Goal: Task Accomplishment & Management: Use online tool/utility

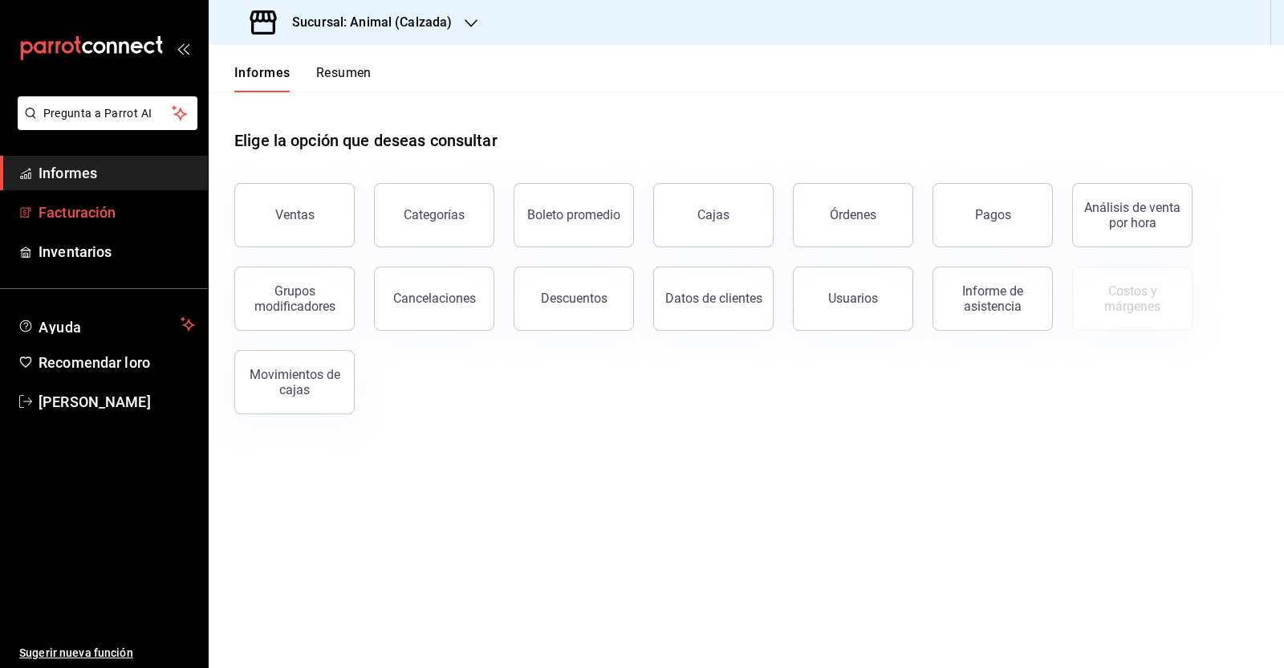
click at [129, 218] on span "Facturación" at bounding box center [117, 212] width 157 height 22
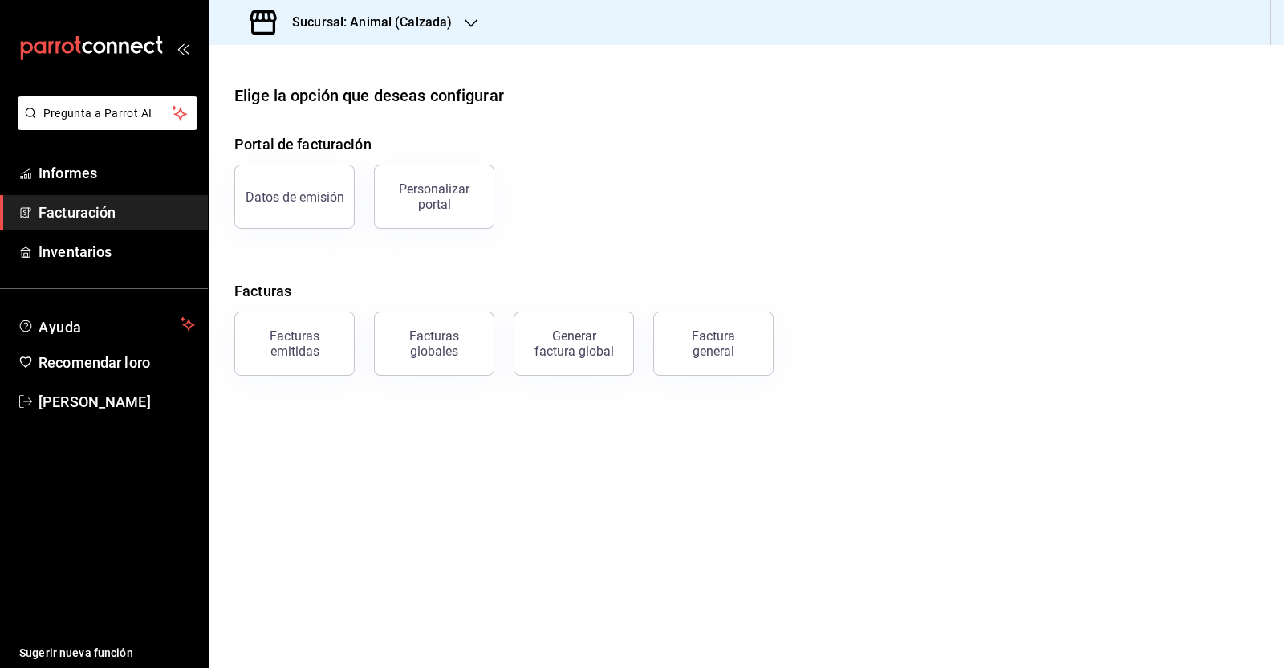
click at [694, 341] on font "Factura general" at bounding box center [713, 343] width 43 height 31
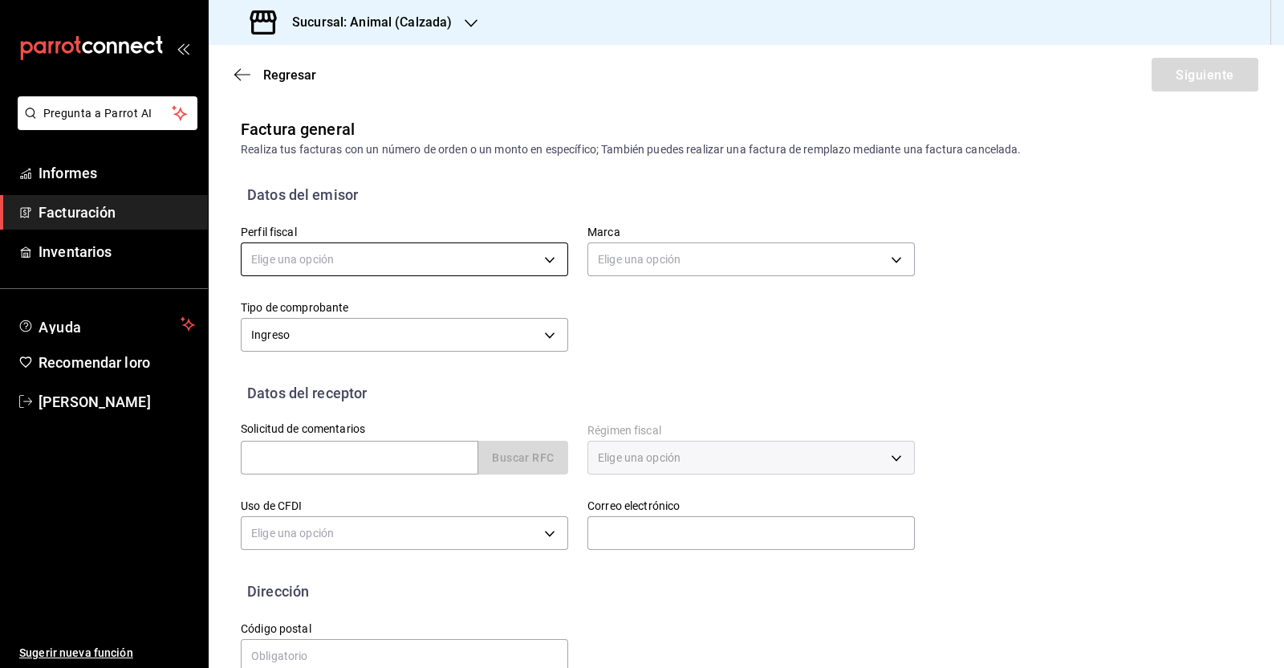
click at [425, 254] on body "Pregunta a Parrot AI Informes Facturación Inventarios Ayuda Recomendar loro [PE…" at bounding box center [642, 334] width 1284 height 668
click at [441, 5] on div at bounding box center [642, 334] width 1284 height 668
click at [444, 26] on font "Sucursal: Animal (Calzada)" at bounding box center [372, 21] width 160 height 15
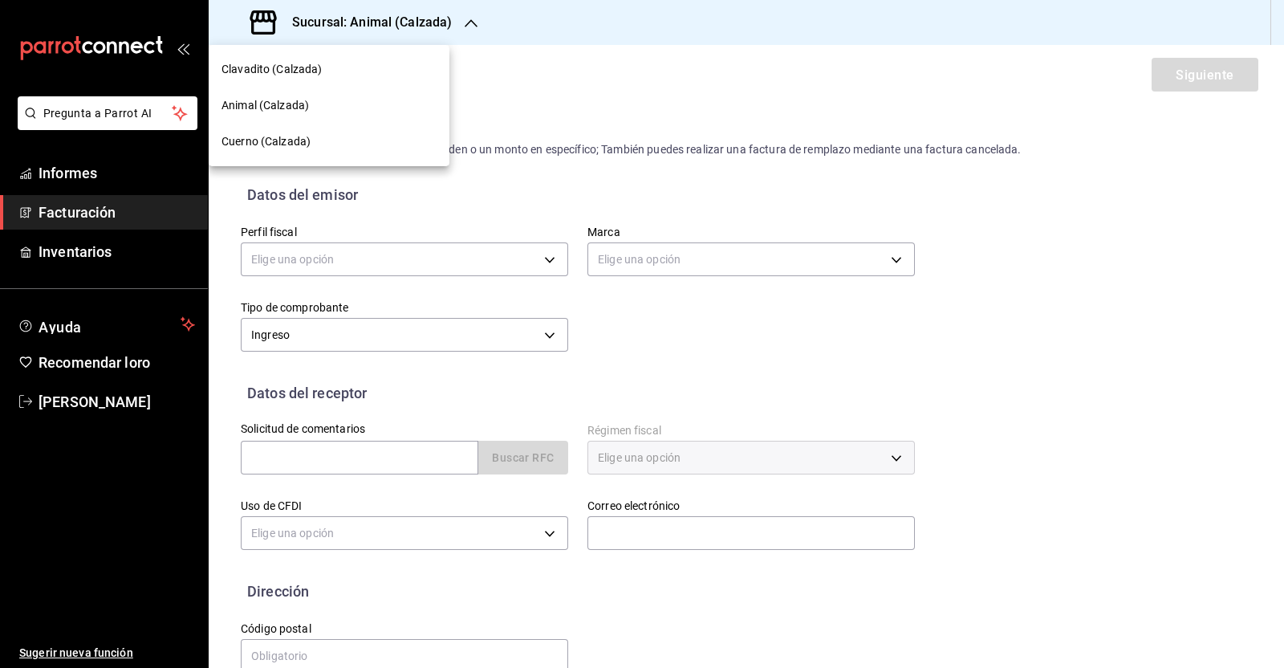
click at [270, 144] on font "Cuerno (Calzada)" at bounding box center [266, 141] width 89 height 13
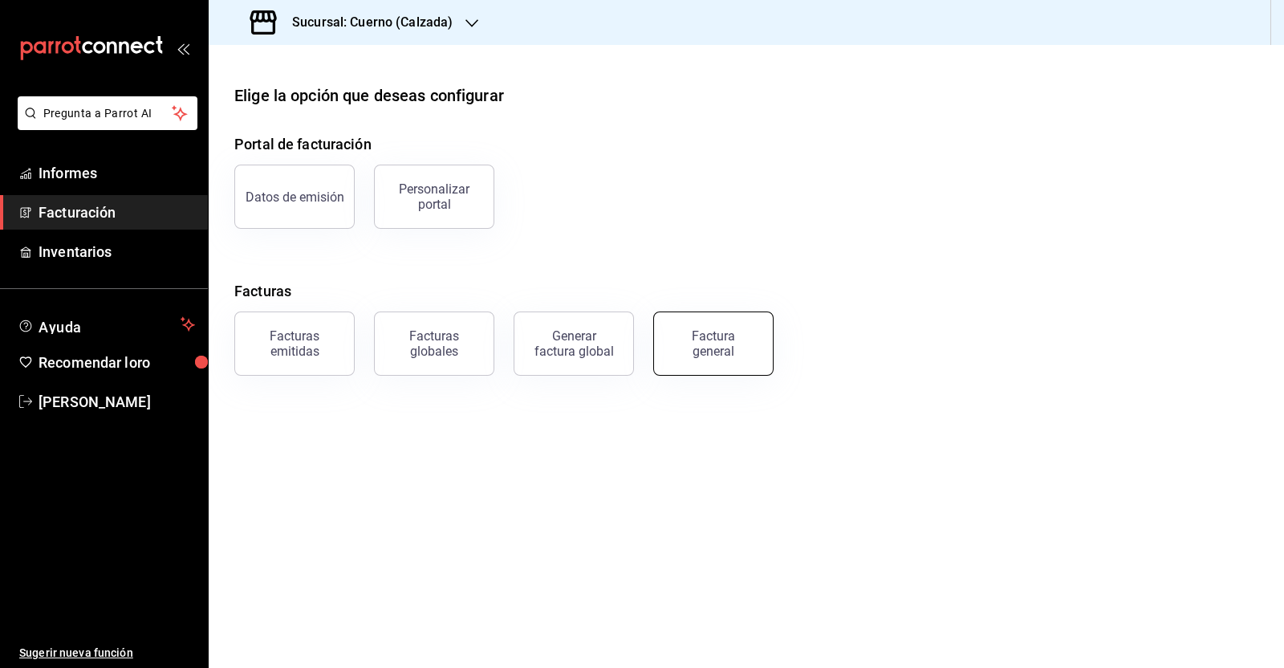
click at [743, 361] on button "Factura general" at bounding box center [713, 343] width 120 height 64
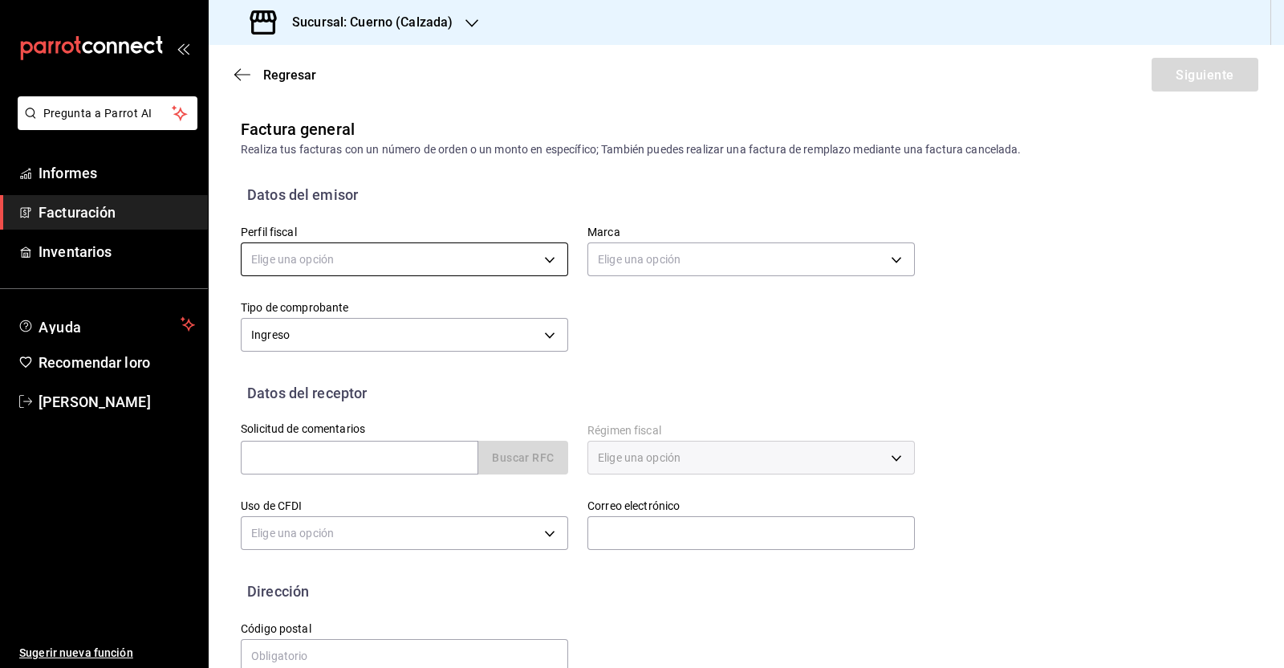
click at [504, 262] on body "Pregunta a Parrot AI Informes Facturación Inventarios Ayuda Recomendar loro [PE…" at bounding box center [642, 334] width 1284 height 668
click at [451, 338] on li "SIERRA SILLA MITRAS" at bounding box center [402, 342] width 321 height 31
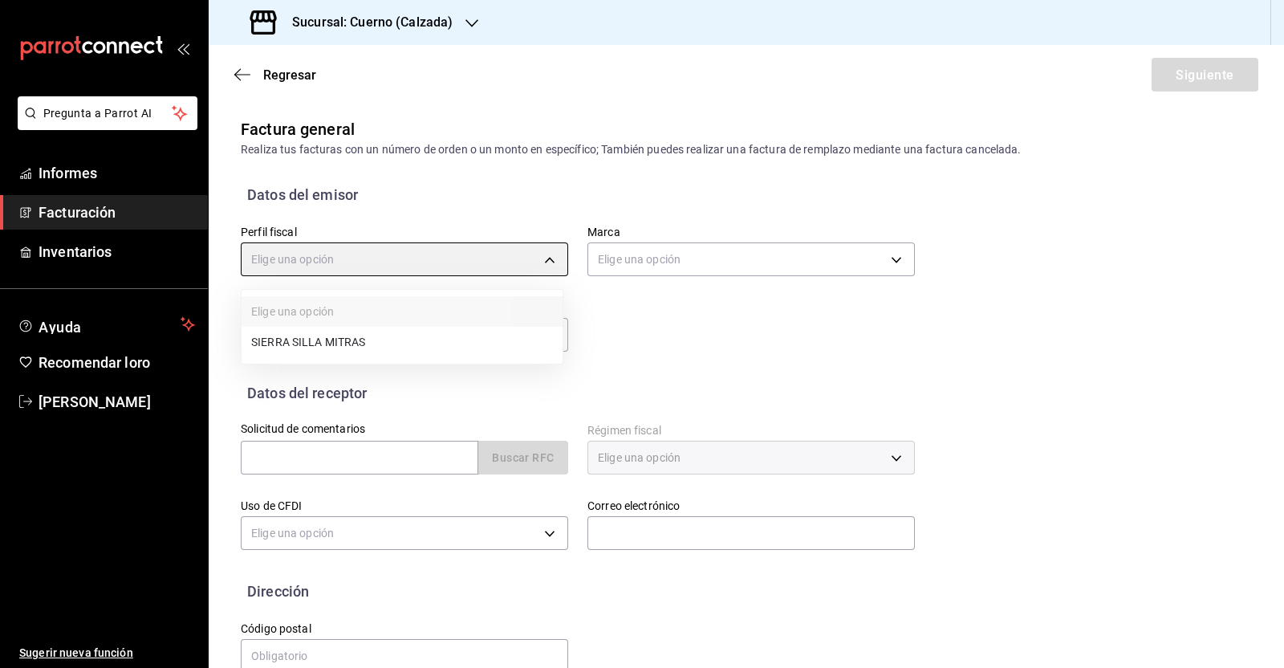
type input "abdb76e1-83ac-4bbc-8b6c-3fa8ea746ff2"
type input "b7ae777b-2dfc-42e0-9650-6cefdf37a424"
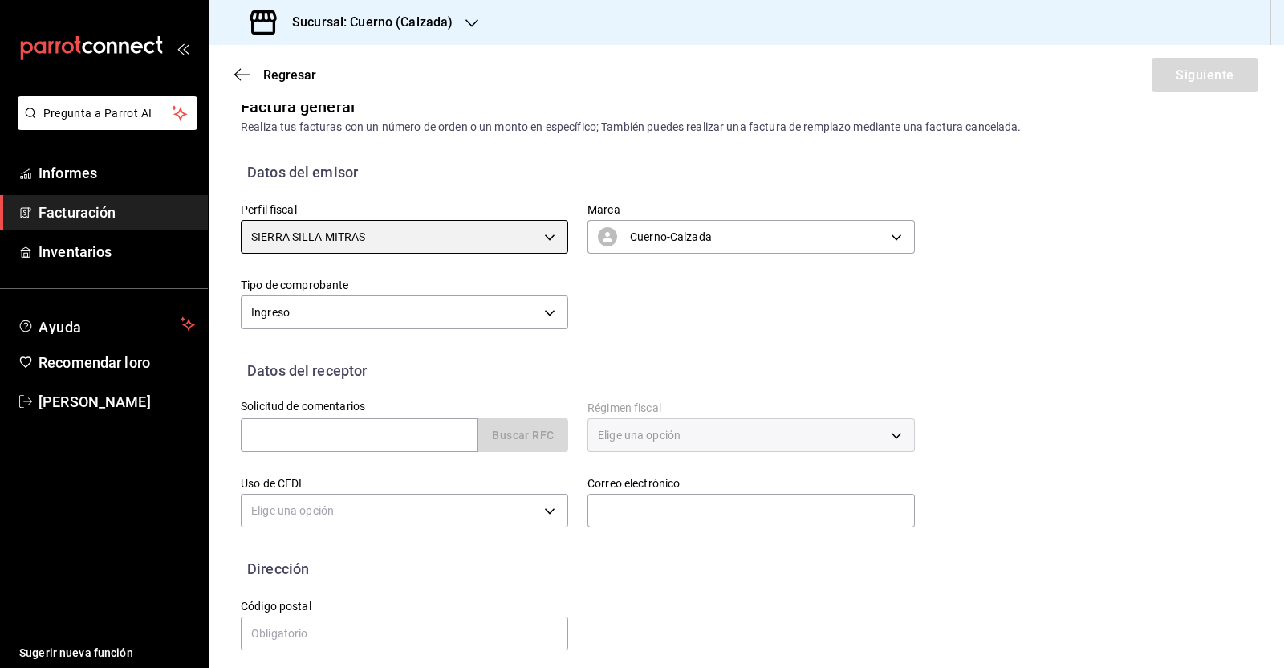
scroll to position [32, 0]
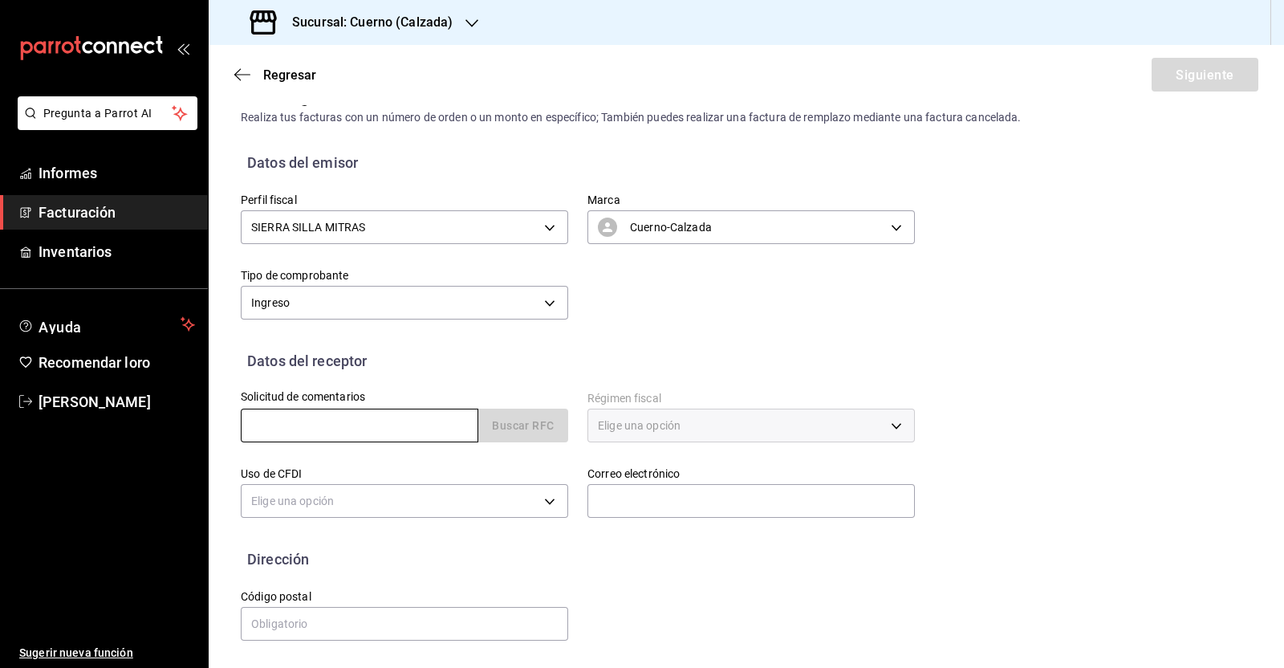
click at [376, 437] on input "text" at bounding box center [360, 426] width 238 height 34
paste input "DDC160128LE4"
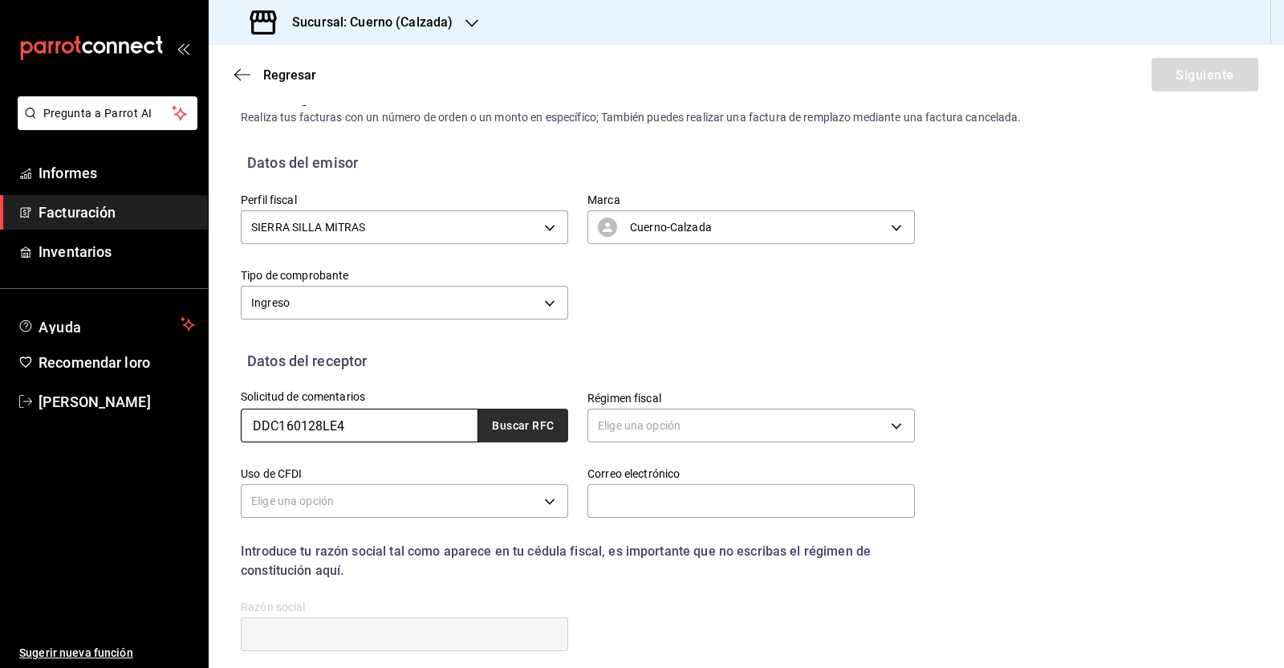
type input "DDC160128LE4"
click at [526, 424] on font "Buscar RFC" at bounding box center [523, 426] width 62 height 13
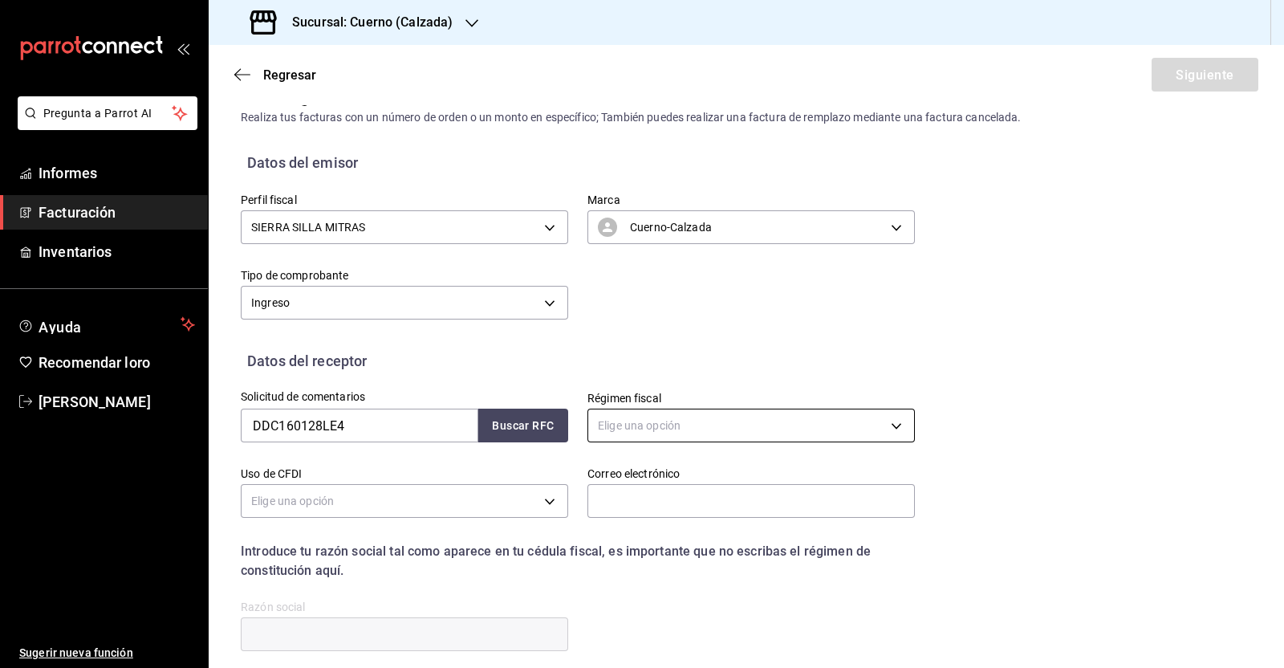
click at [720, 433] on body "Pregunta a Parrot AI Informes Facturación Inventarios Ayuda Recomendar loro [PE…" at bounding box center [642, 334] width 1284 height 668
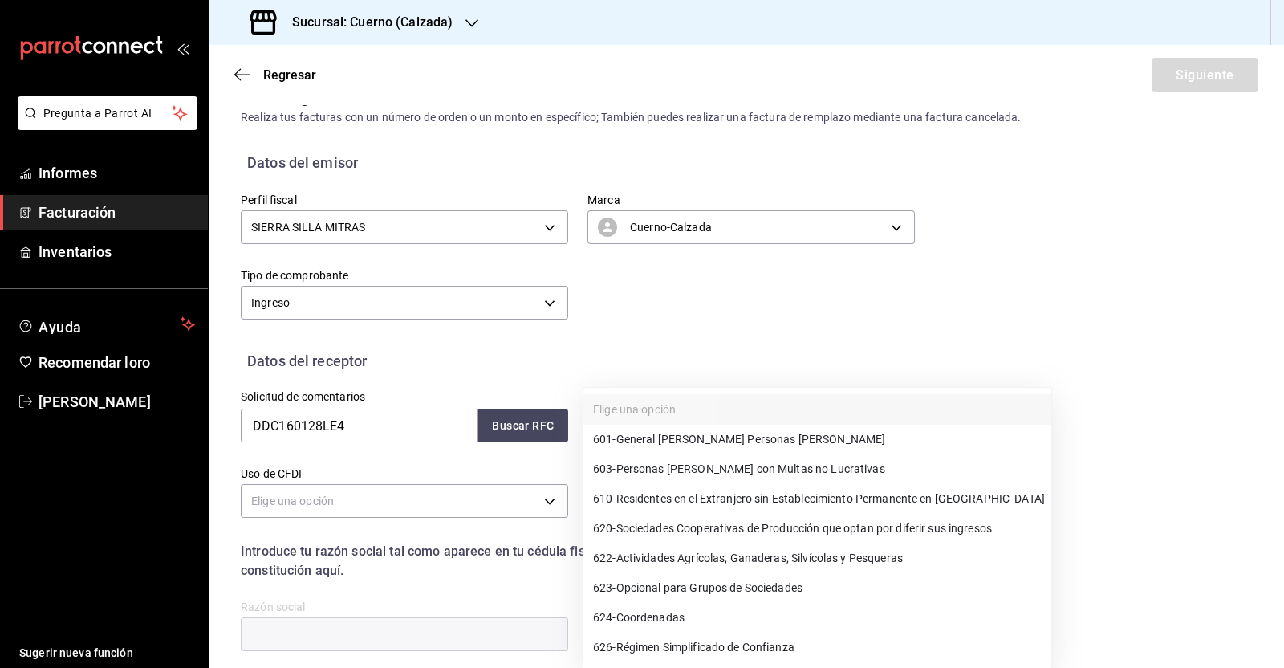
click at [702, 426] on li "601 - General [PERSON_NAME] Personas [PERSON_NAME]" at bounding box center [818, 440] width 468 height 30
type input "601"
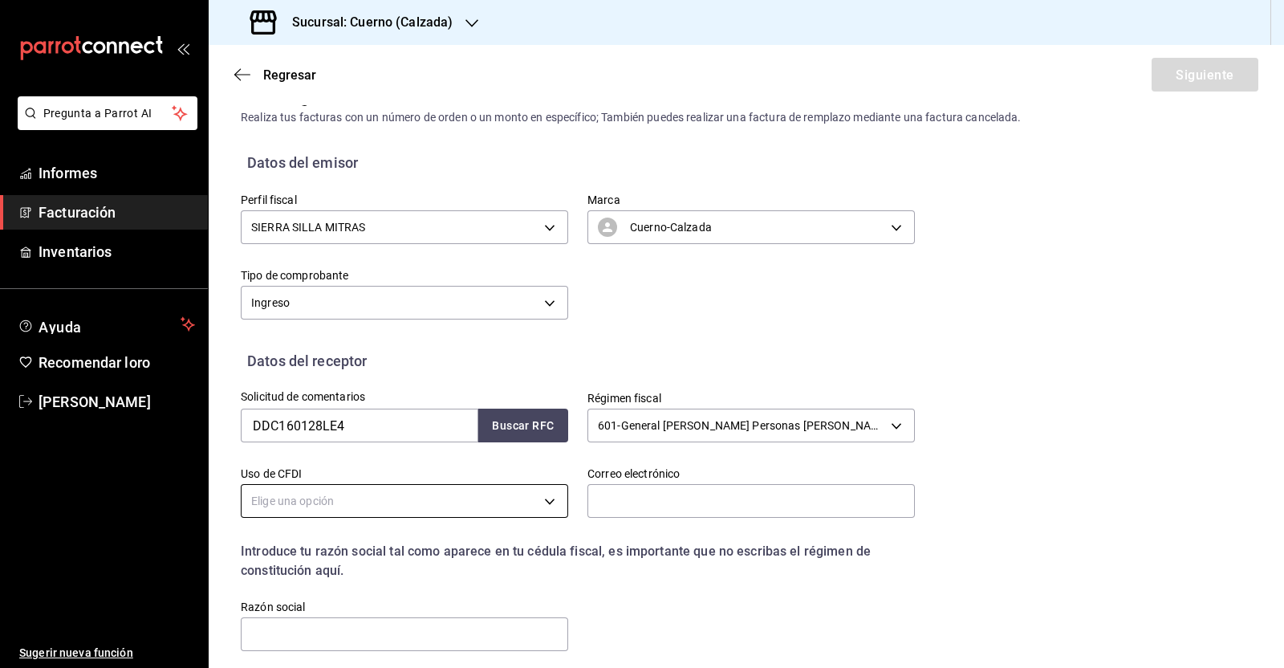
click at [345, 515] on body "Pregunta a Parrot AI Informes Facturación Inventarios Ayuda Recomendar loro [PE…" at bounding box center [642, 334] width 1284 height 668
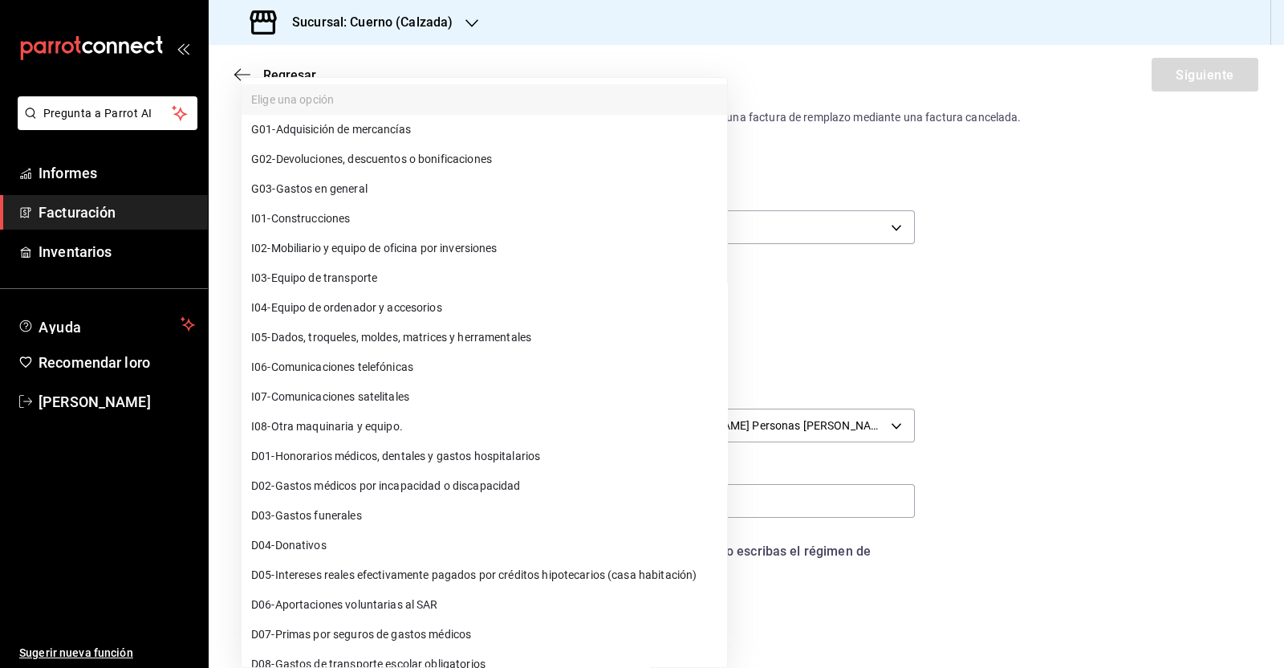
click at [401, 193] on li "G03 - Gastos en general" at bounding box center [485, 189] width 486 height 30
type input "G03"
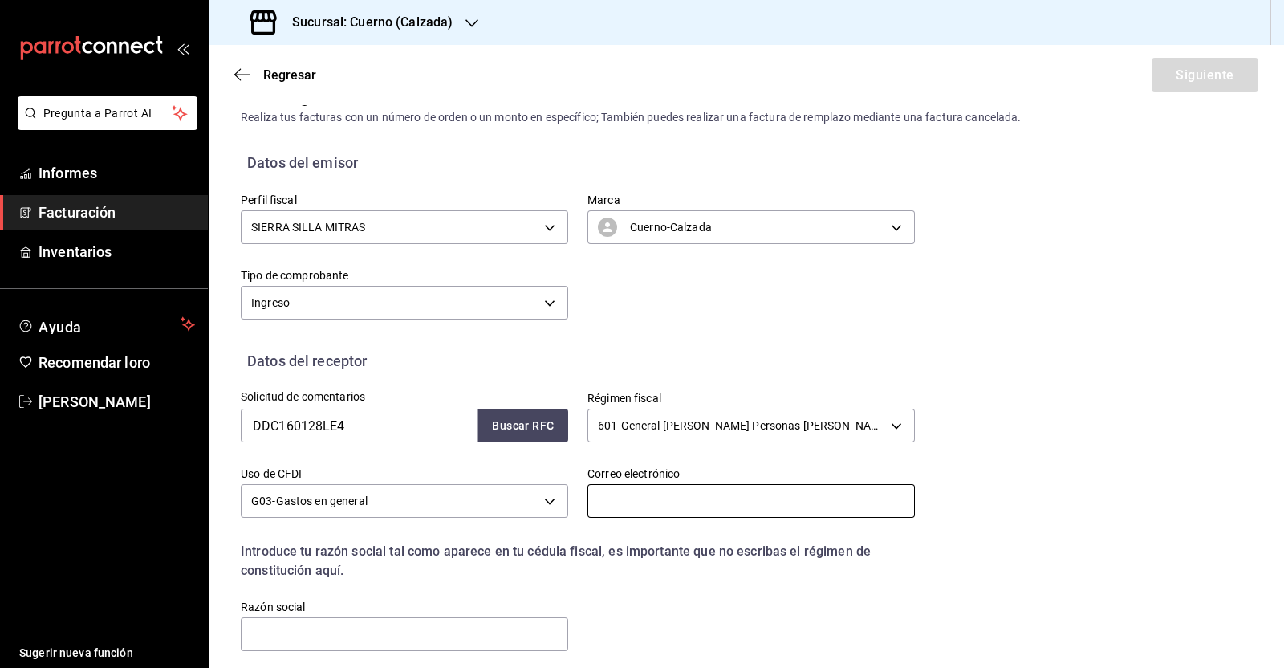
click at [722, 511] on input "text" at bounding box center [752, 501] width 328 height 34
click at [652, 505] on input "text" at bounding box center [752, 501] width 328 height 34
paste input "[EMAIL_ADDRESS][DOMAIN_NAME]"
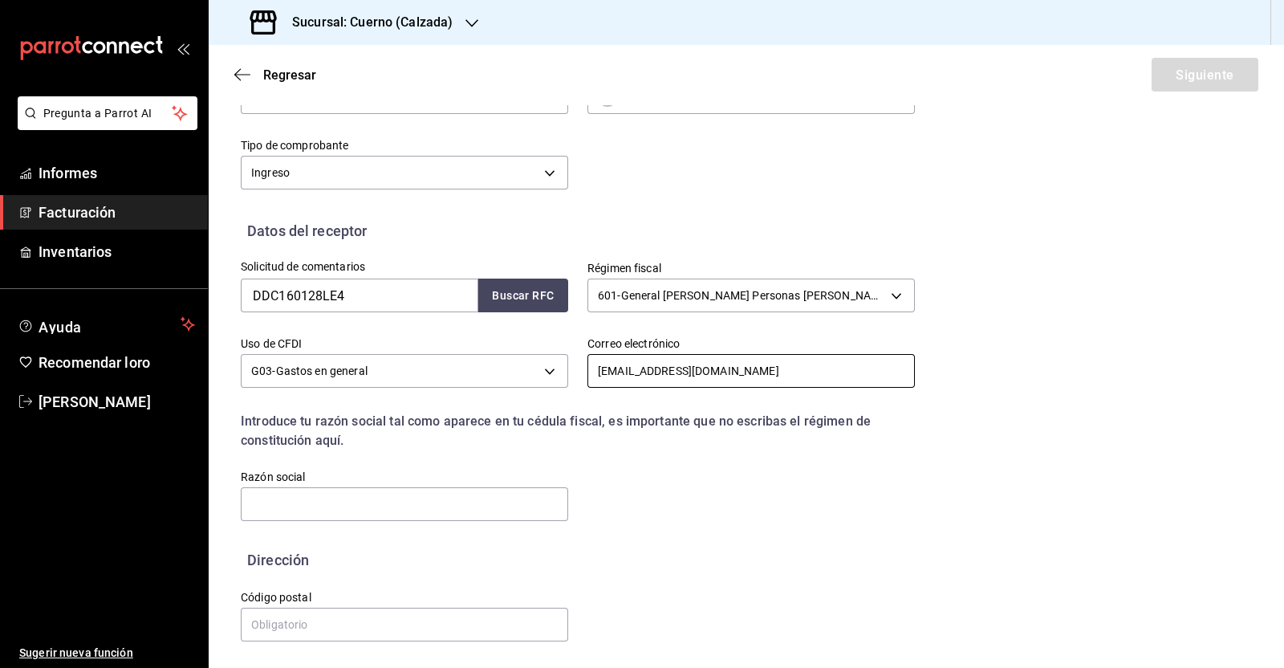
scroll to position [164, 0]
type input "[EMAIL_ADDRESS][DOMAIN_NAME]"
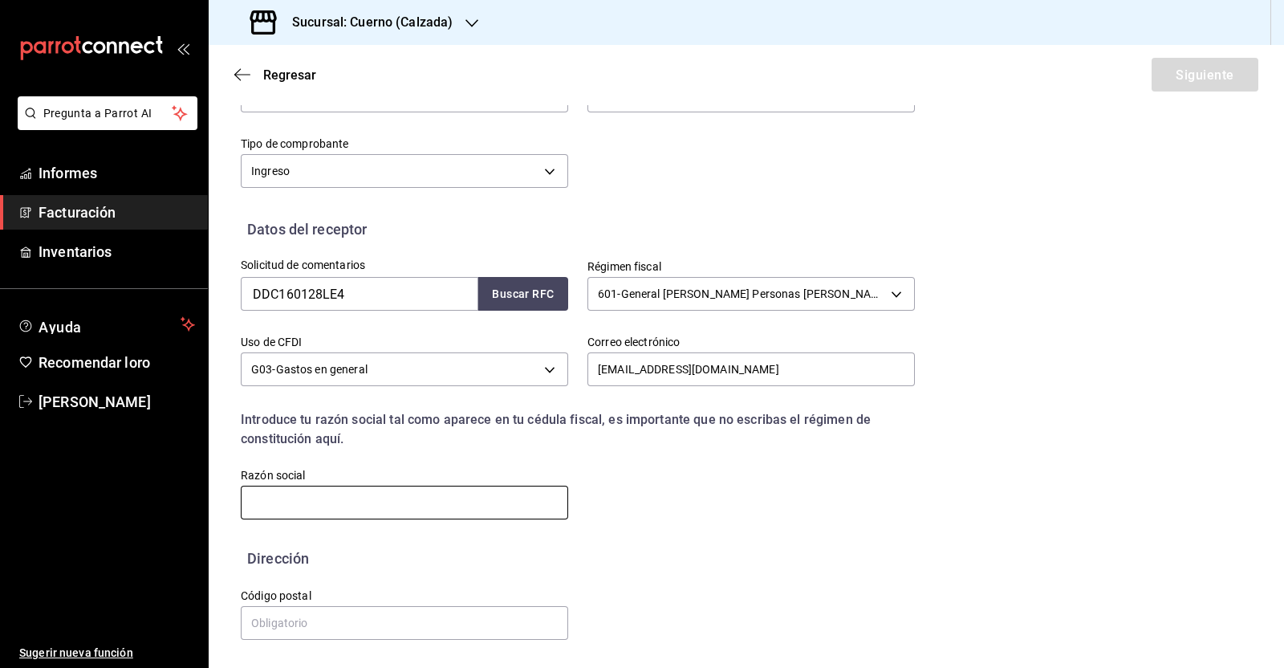
click at [332, 503] on input "text" at bounding box center [405, 503] width 328 height 34
paste input "DCG DELIVERY CENTER [GEOGRAPHIC_DATA]"
type input "DCG DELIVERY CENTER [GEOGRAPHIC_DATA]"
click at [336, 634] on input "text" at bounding box center [405, 623] width 328 height 34
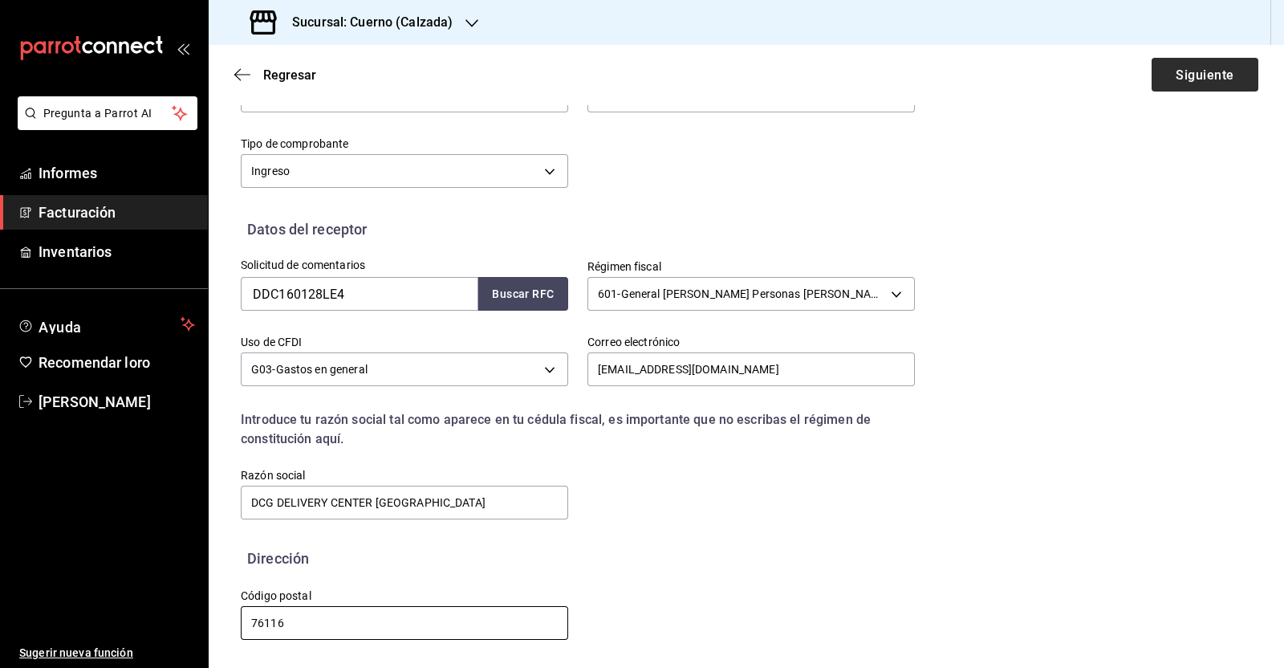
type input "76116"
click at [1185, 78] on font "Siguiente" at bounding box center [1205, 74] width 58 height 15
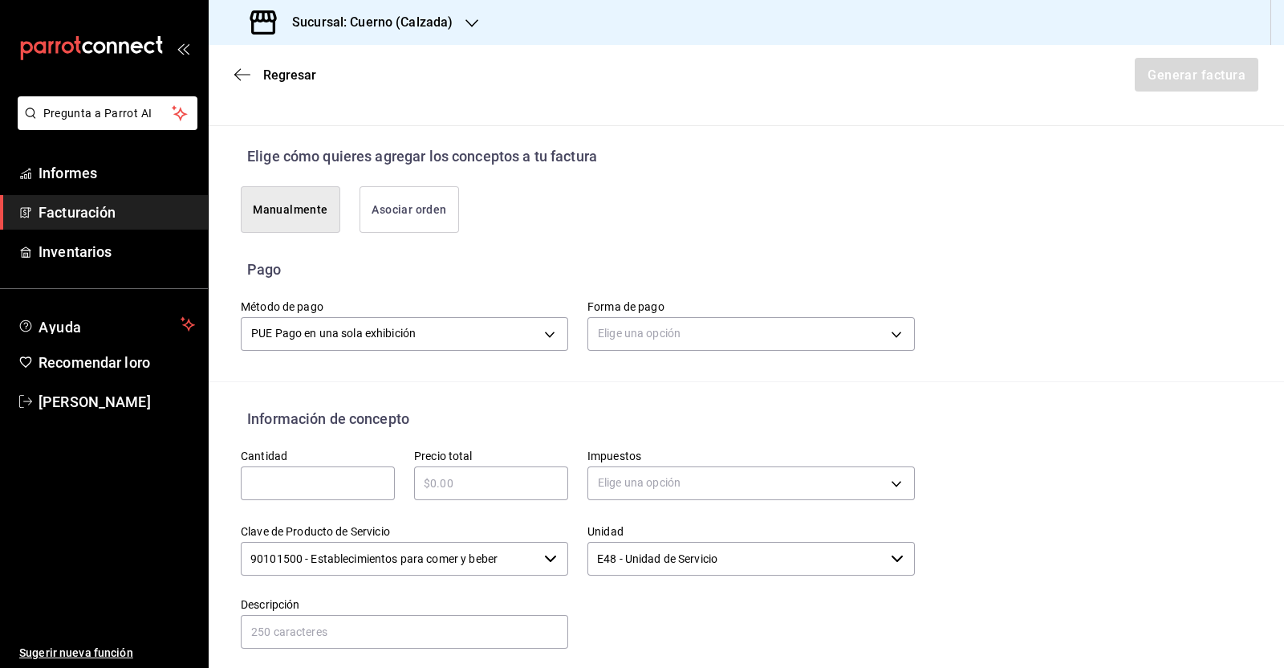
scroll to position [364, 0]
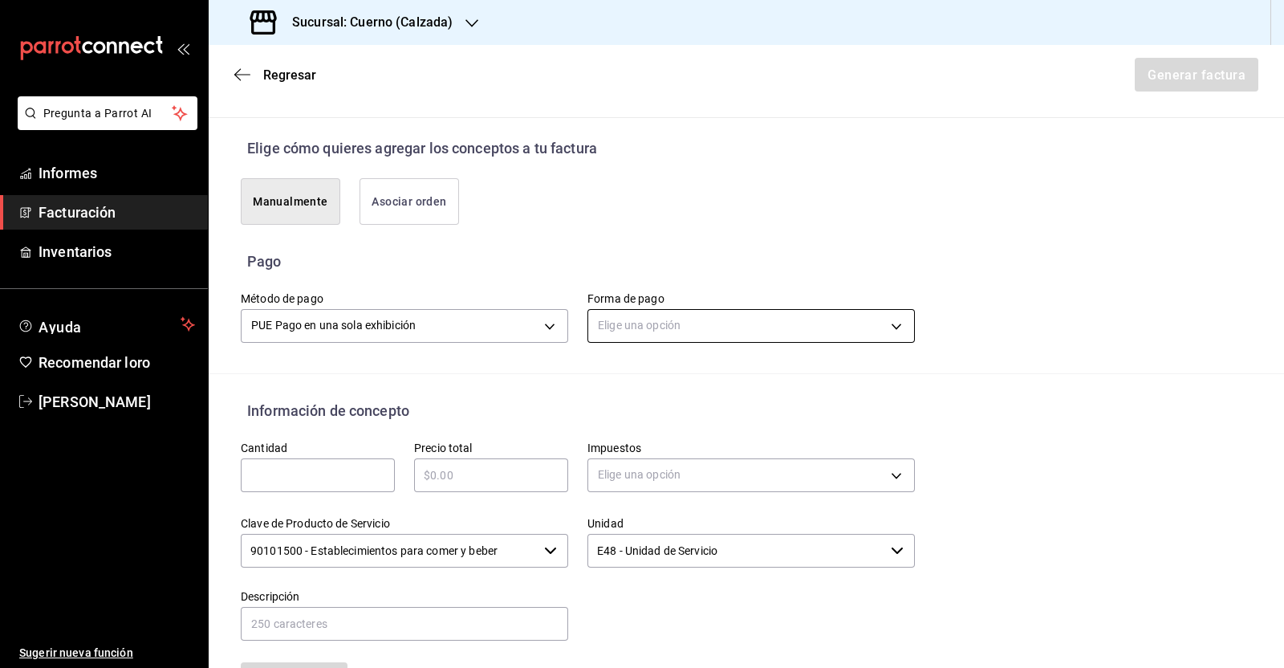
click at [694, 311] on body "Pregunta a Parrot AI Informes Facturación Inventarios Ayuda Recomendar loro [PE…" at bounding box center [642, 334] width 1284 height 668
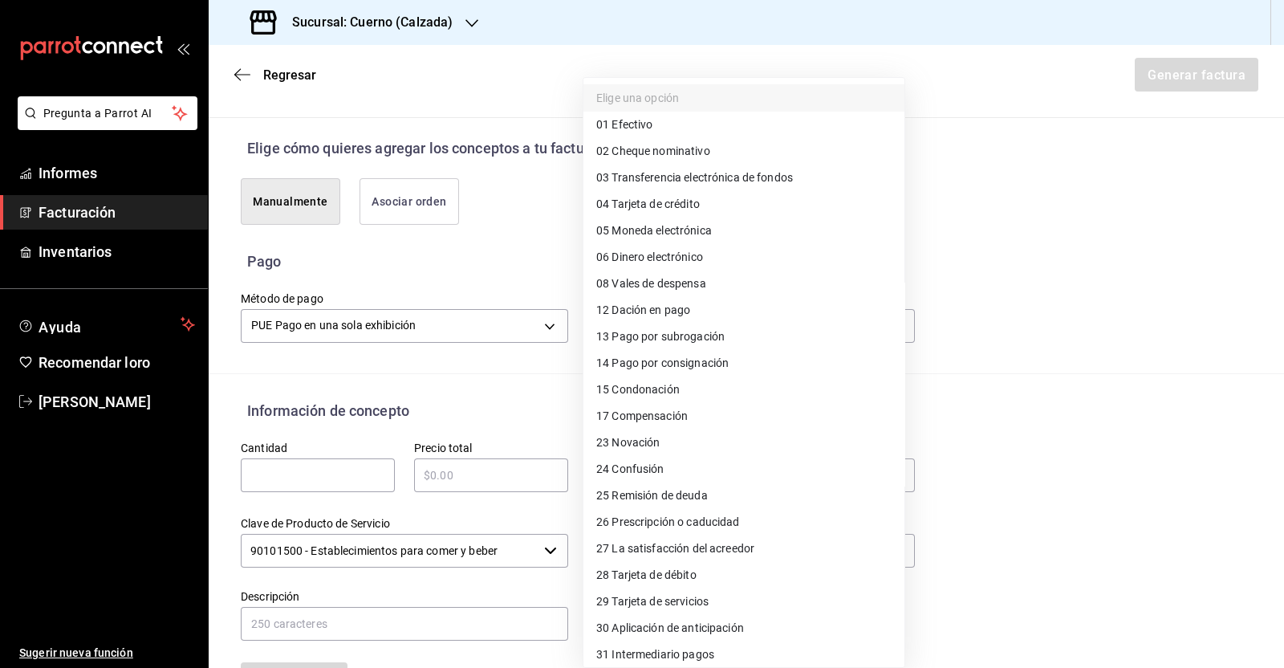
click at [716, 201] on li "04 Tarjeta de crédito" at bounding box center [744, 204] width 321 height 26
type input "04"
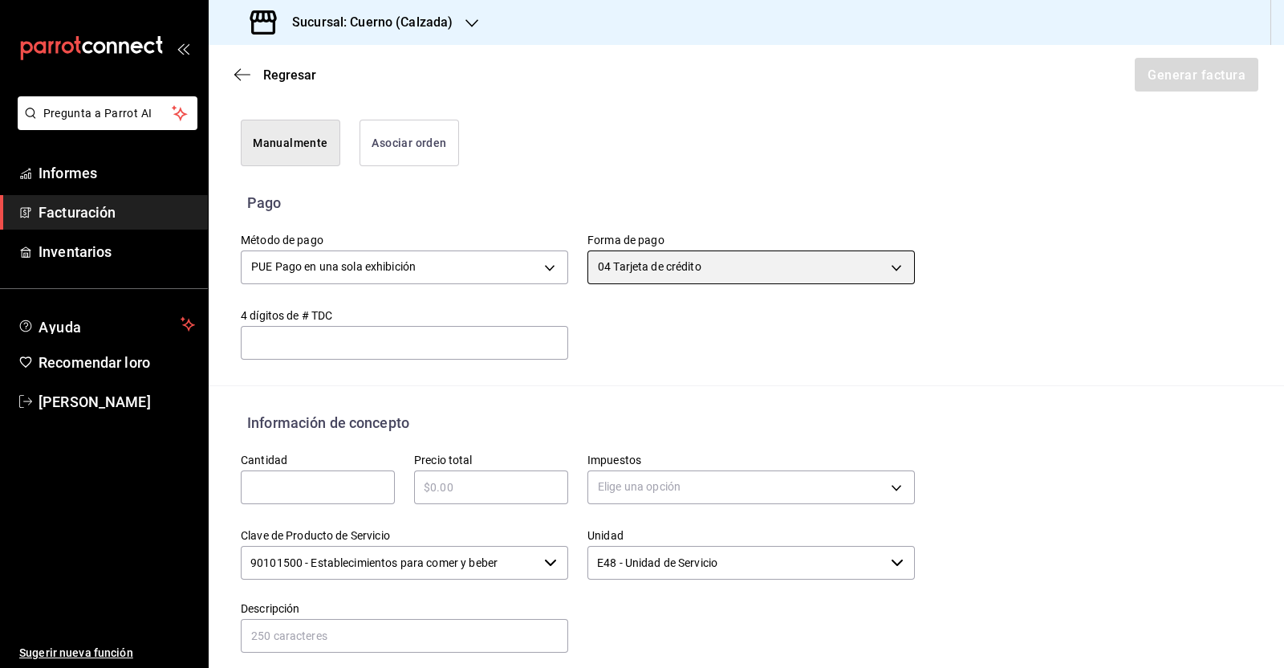
scroll to position [465, 0]
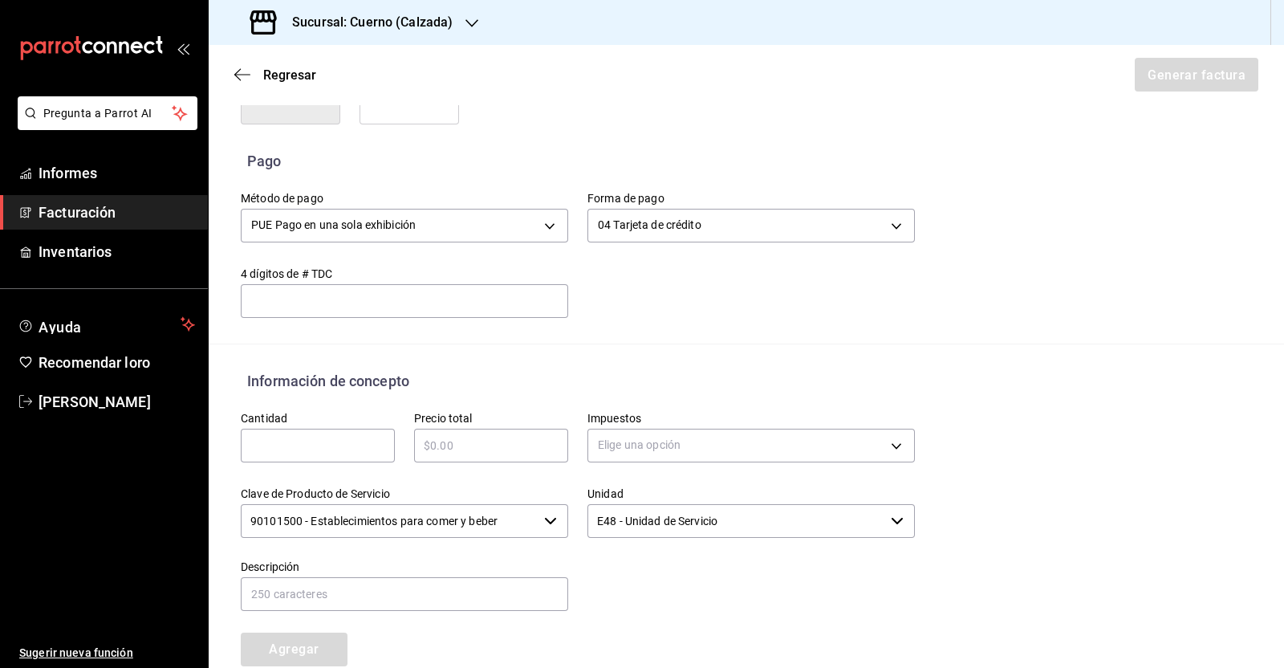
click at [307, 439] on div "​" at bounding box center [318, 446] width 154 height 34
type input "1"
click at [523, 436] on input "text" at bounding box center [491, 445] width 154 height 19
type input "$14040"
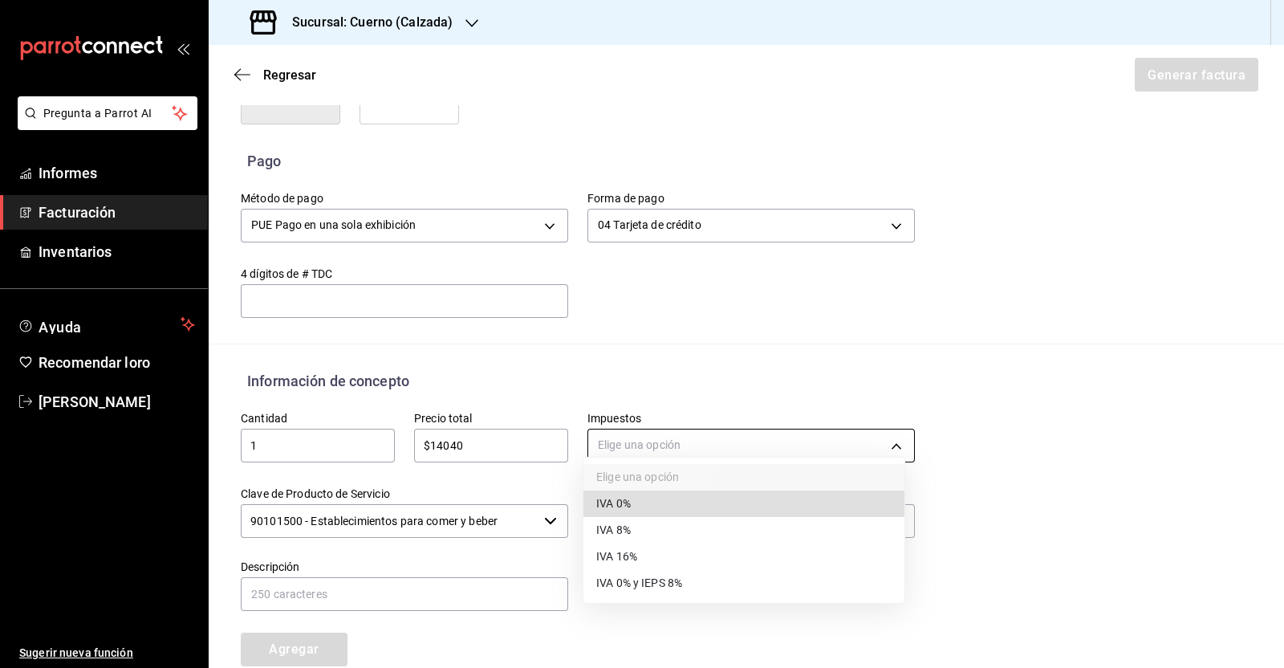
click at [640, 424] on body "Pregunta a Parrot AI Informes Facturación Inventarios Ayuda Recomendar loro [PE…" at bounding box center [642, 334] width 1284 height 668
click at [678, 564] on li "IVA 16%" at bounding box center [744, 557] width 321 height 26
type input "IVA_16"
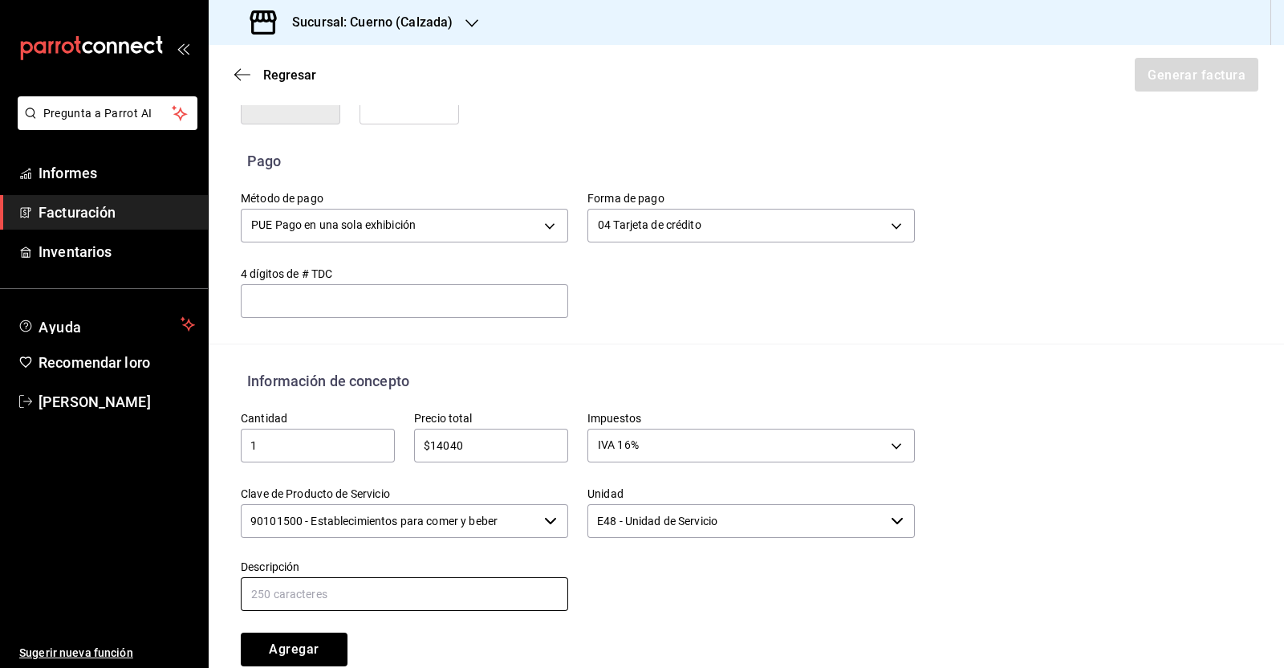
click at [404, 579] on input "text" at bounding box center [405, 594] width 328 height 34
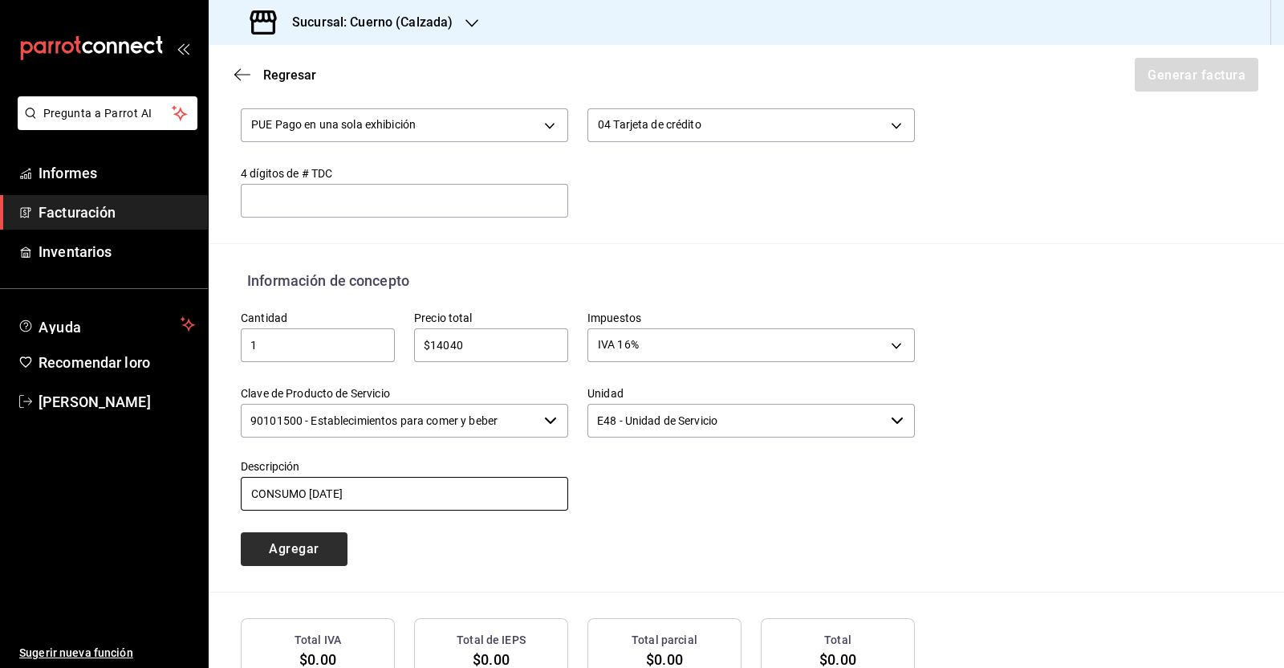
type input "CONSUMO [DATE]"
click at [280, 541] on font "Agregar" at bounding box center [294, 548] width 50 height 15
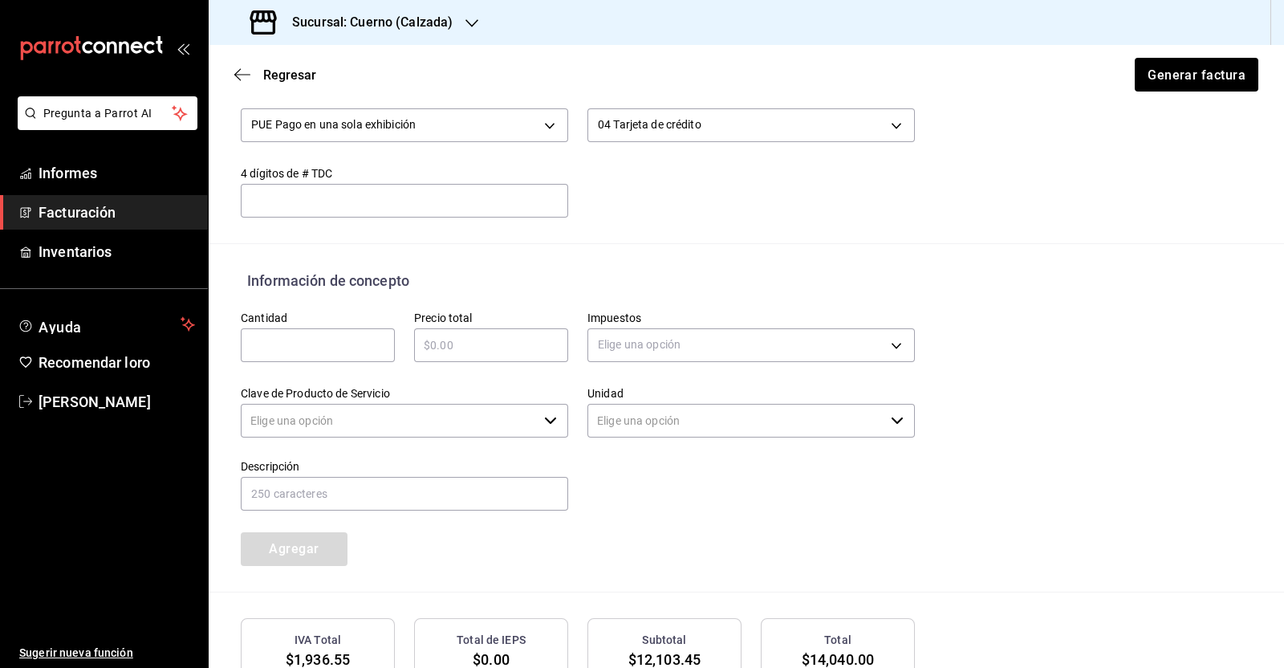
type input "90101500 - Establecimientos para comer y beber"
type input "E48 - Unidad de Servicio"
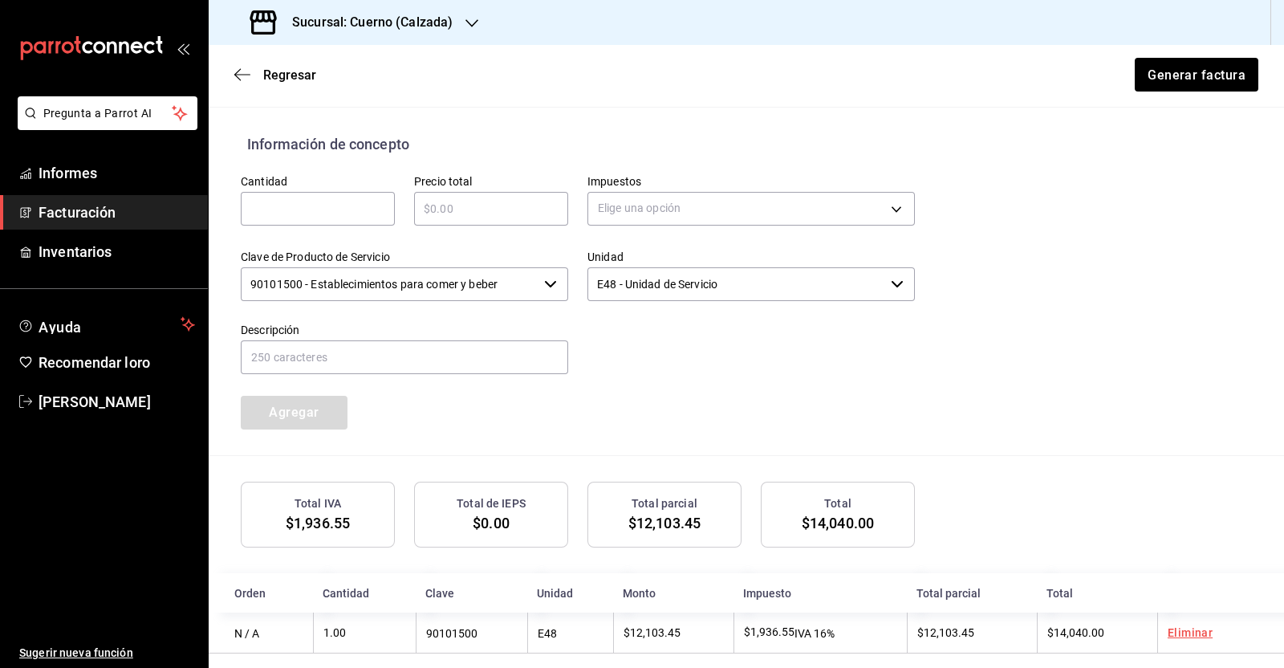
scroll to position [100, 0]
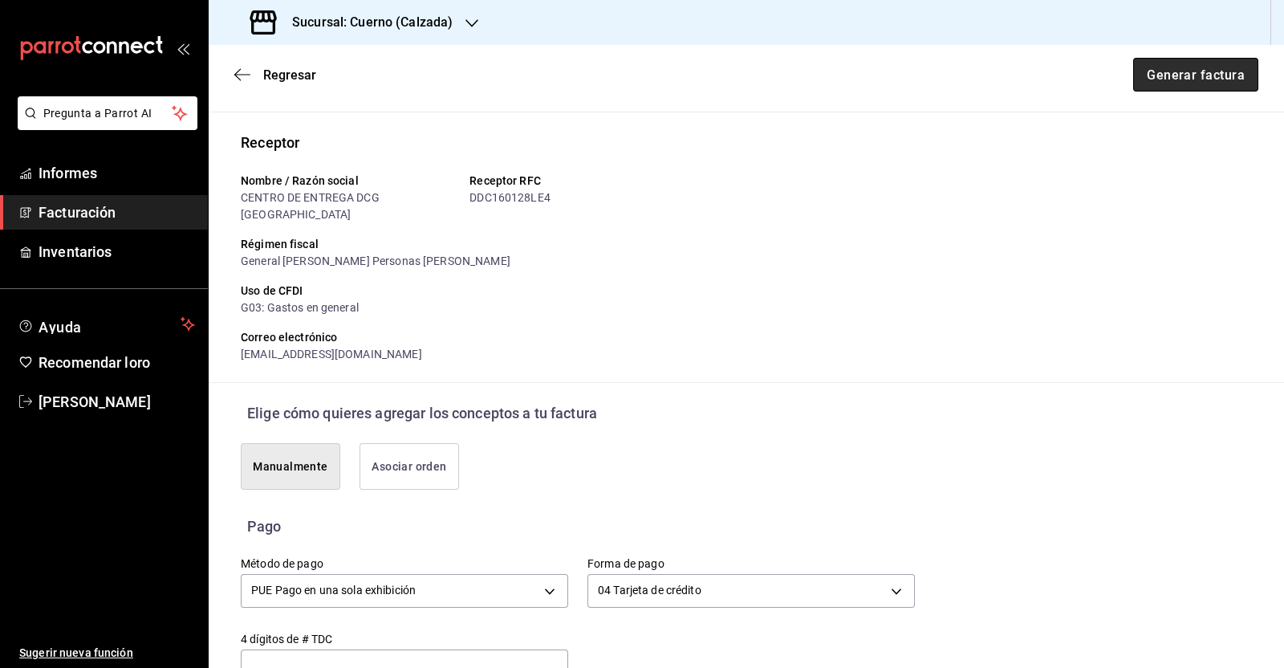
click at [1182, 71] on font "Generar factura" at bounding box center [1196, 74] width 98 height 15
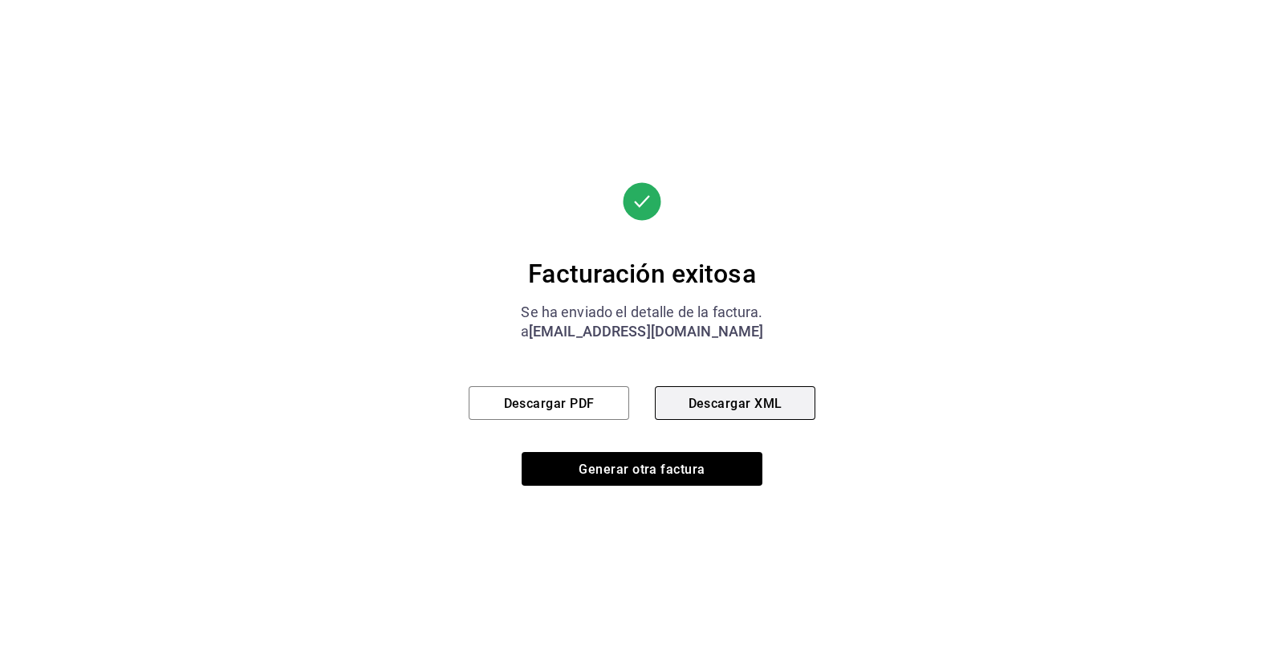
click at [749, 403] on font "Descargar XML" at bounding box center [736, 402] width 94 height 15
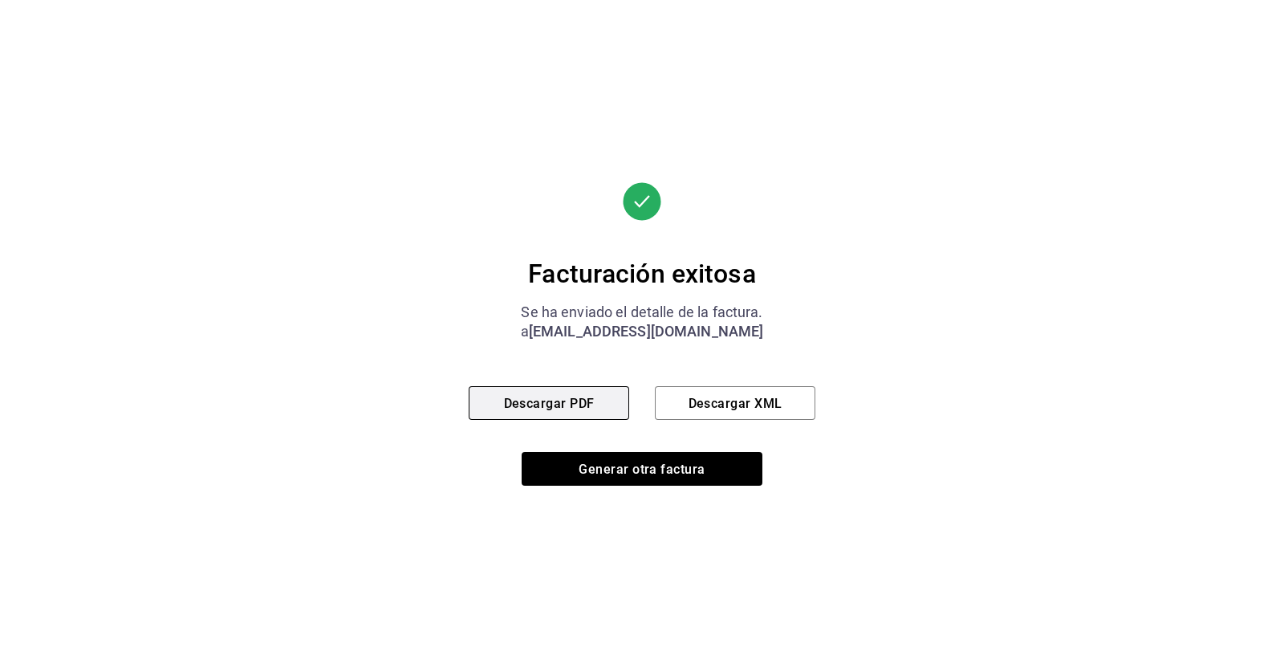
click at [569, 389] on button "Descargar PDF" at bounding box center [549, 403] width 161 height 34
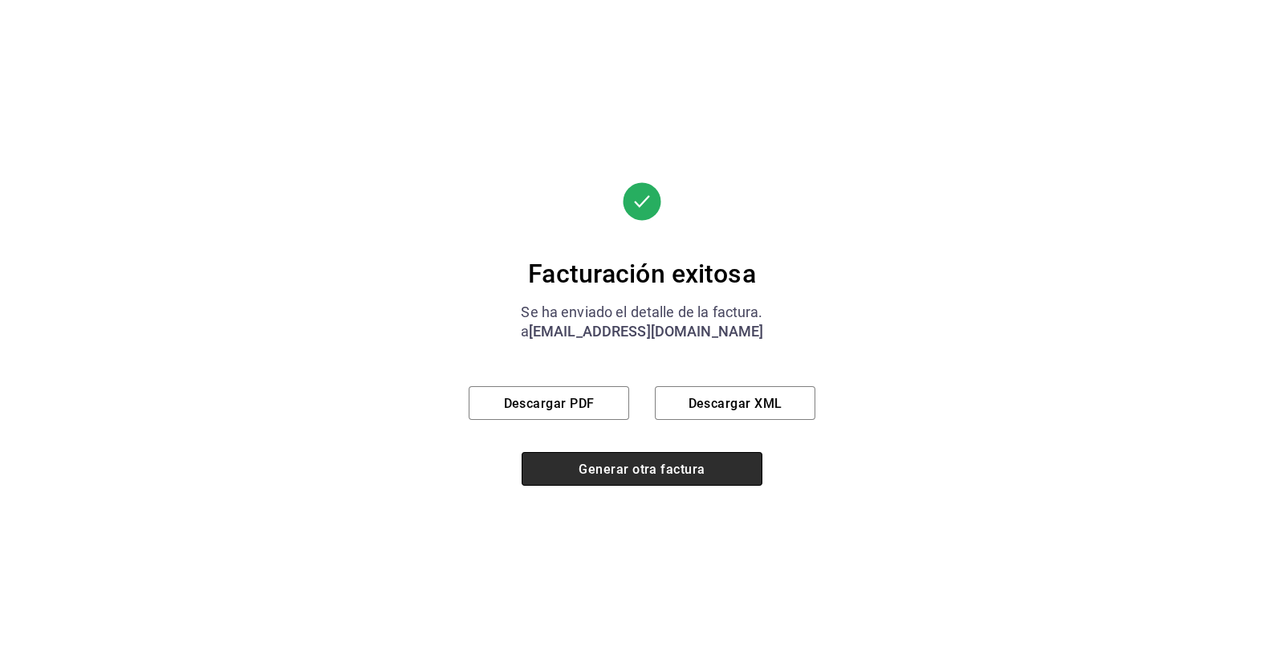
click at [659, 466] on font "Generar otra factura" at bounding box center [642, 468] width 126 height 15
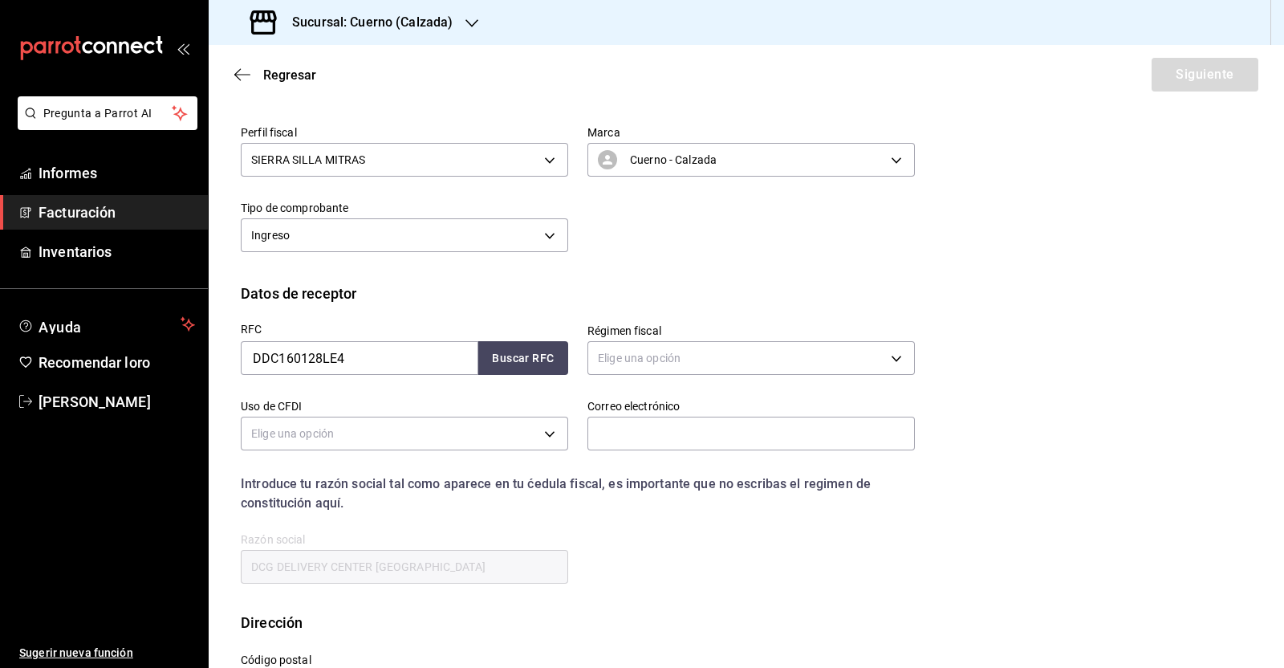
scroll to position [32, 0]
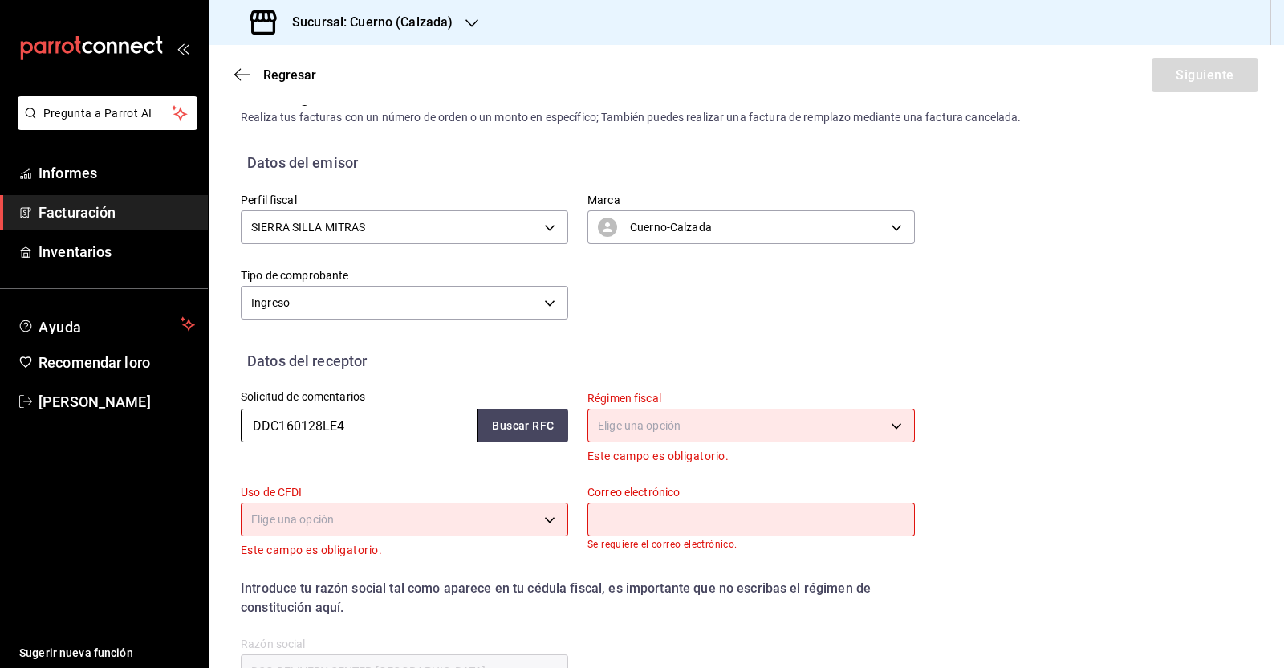
drag, startPoint x: 385, startPoint y: 437, endPoint x: 181, endPoint y: 421, distance: 205.3
click at [181, 421] on div "Pregunta a Parrot AI Informes Facturación Inventarios Ayuda Recomendar loro [PE…" at bounding box center [642, 334] width 1284 height 668
paste input "SET190910120"
type input "SET190910120"
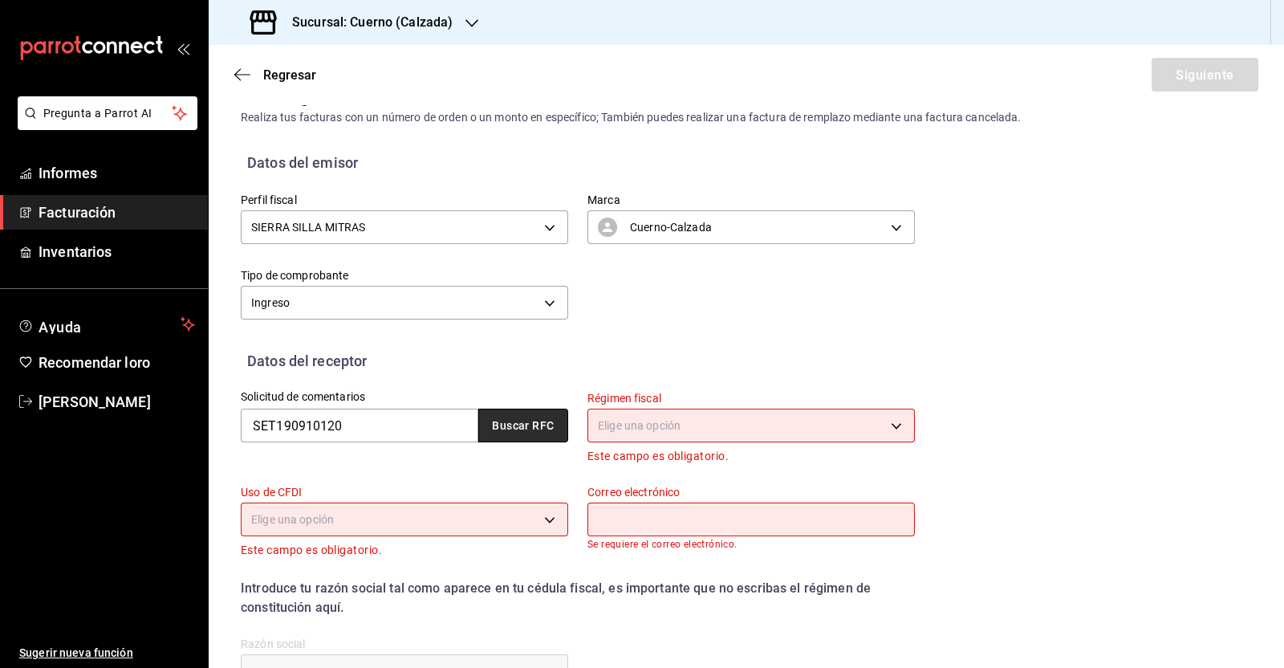
click at [516, 415] on button "Buscar RFC" at bounding box center [523, 426] width 90 height 34
click at [706, 427] on body "Pregunta a Parrot AI Informes Facturación Inventarios Ayuda Recomendar loro [PE…" at bounding box center [642, 334] width 1284 height 668
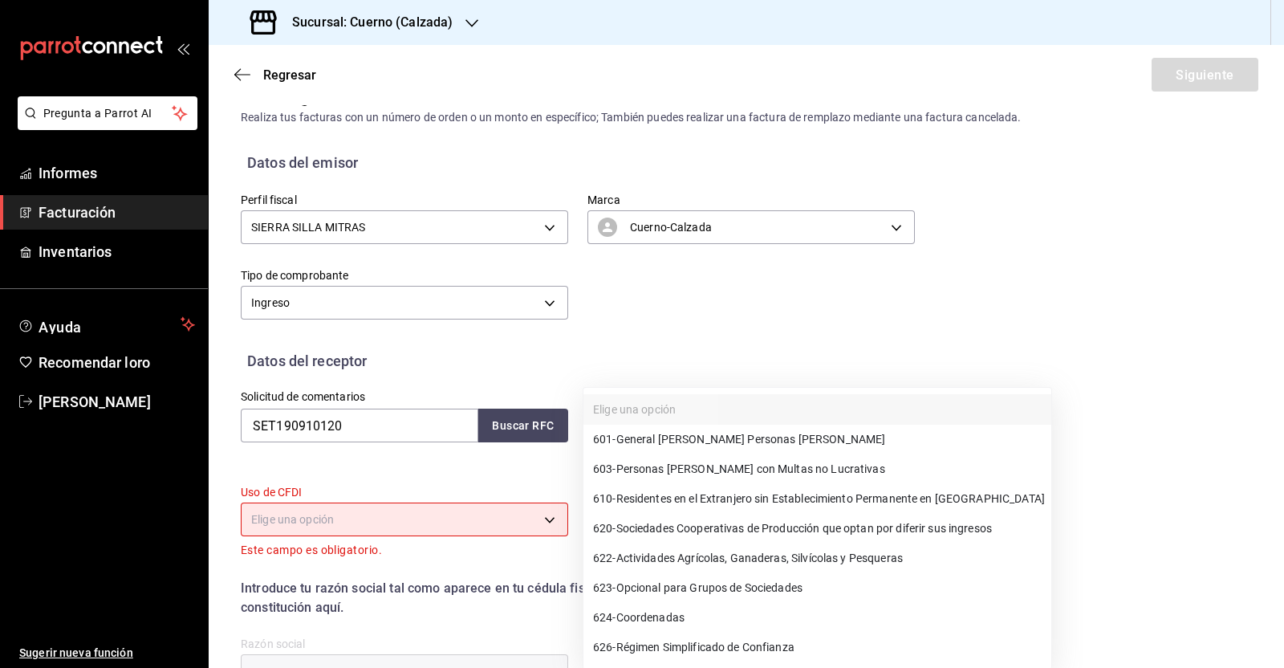
click at [710, 439] on font "General [PERSON_NAME] Personas [PERSON_NAME]" at bounding box center [751, 439] width 270 height 13
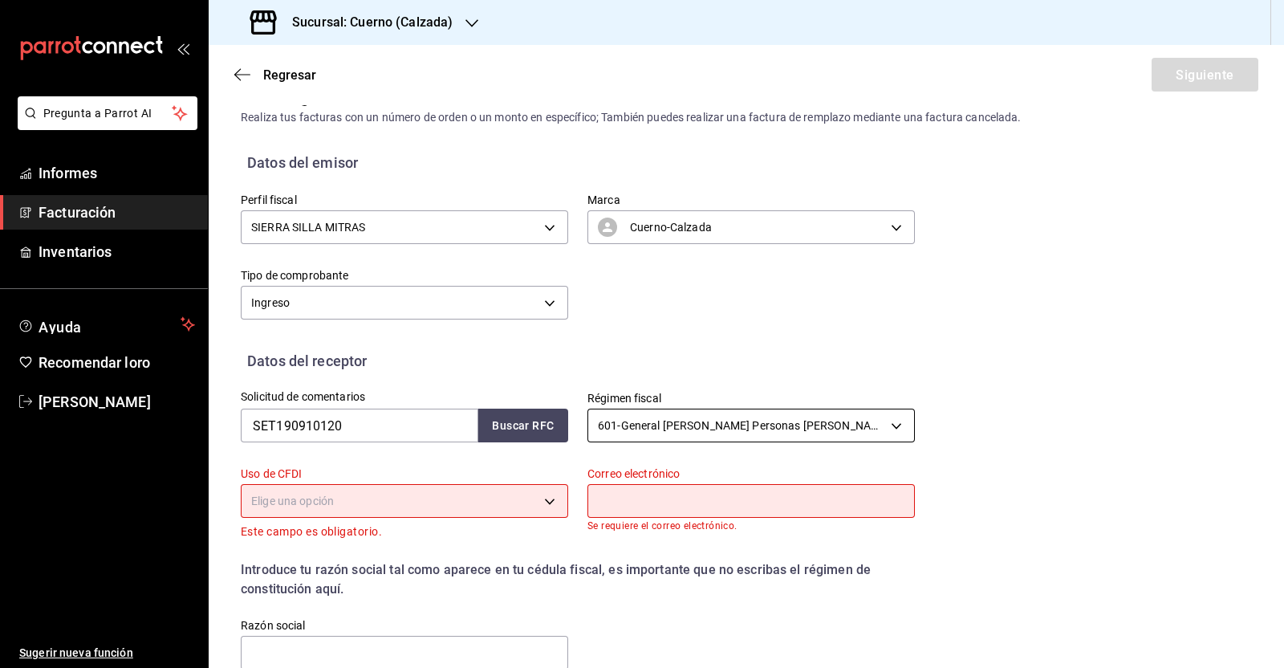
click at [798, 439] on body "Pregunta a Parrot AI Informes Facturación Inventarios Ayuda Recomendar loro [PE…" at bounding box center [642, 334] width 1284 height 668
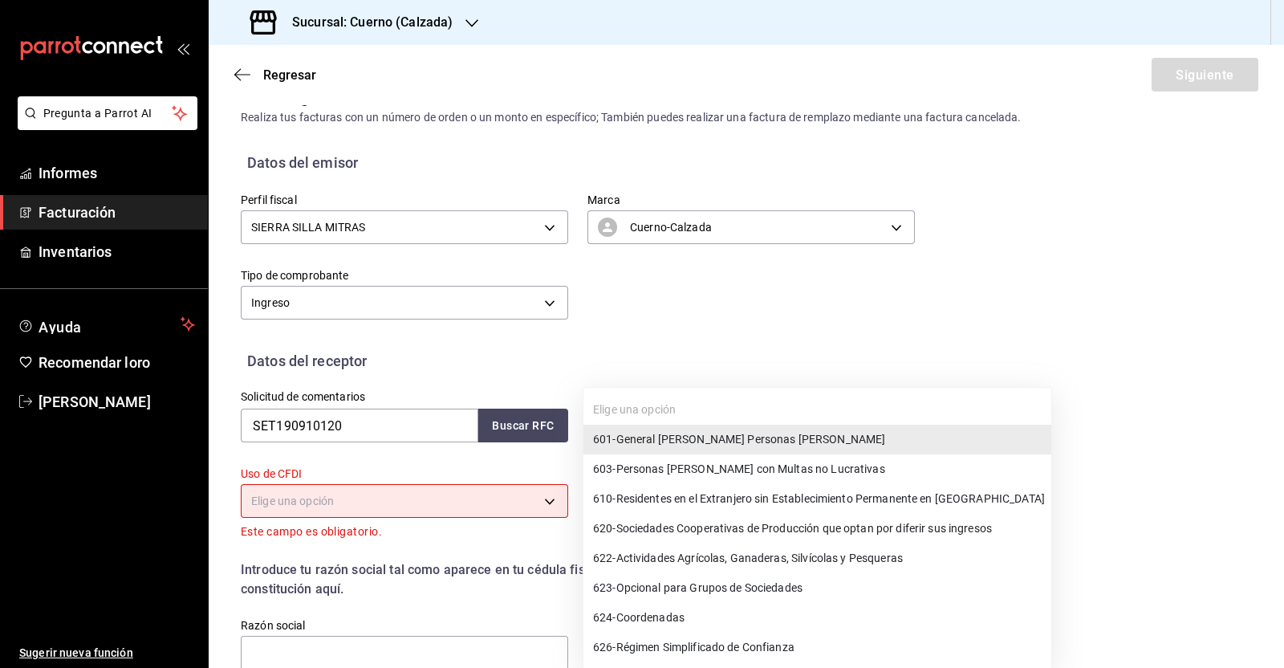
click at [1276, 656] on div at bounding box center [642, 334] width 1284 height 668
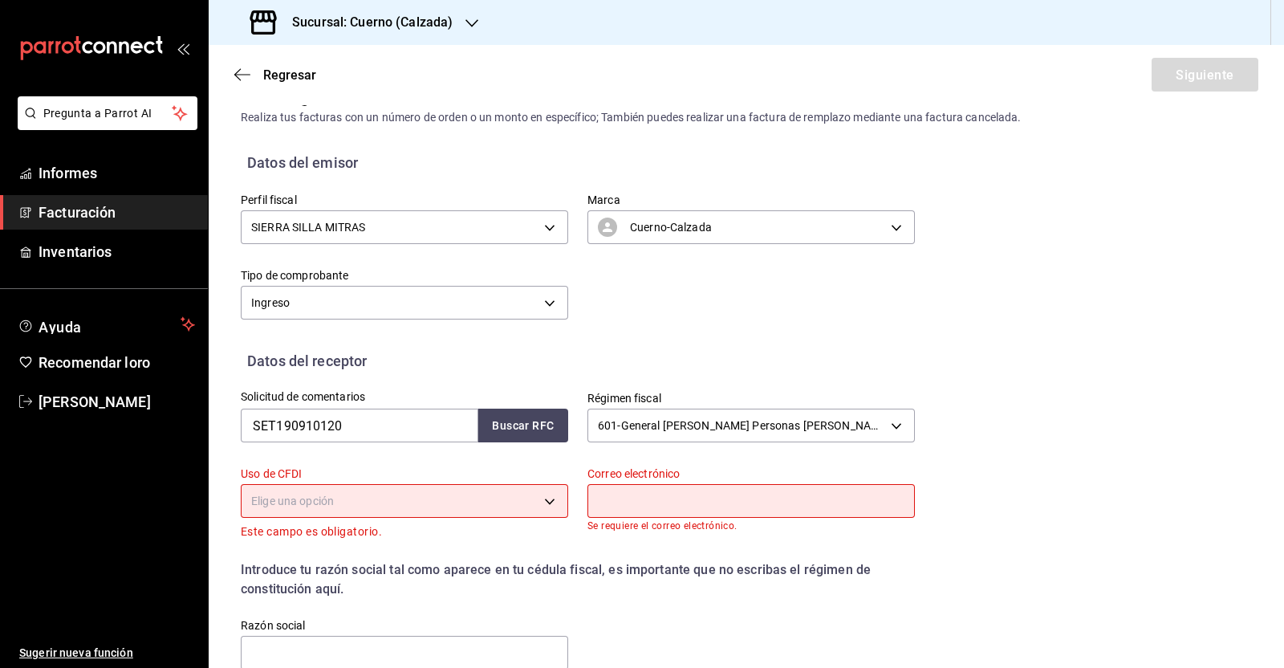
click at [1276, 656] on div "Elige una opción 601 - General [PERSON_NAME] Personas [PERSON_NAME] 603 - Perso…" at bounding box center [642, 334] width 1284 height 668
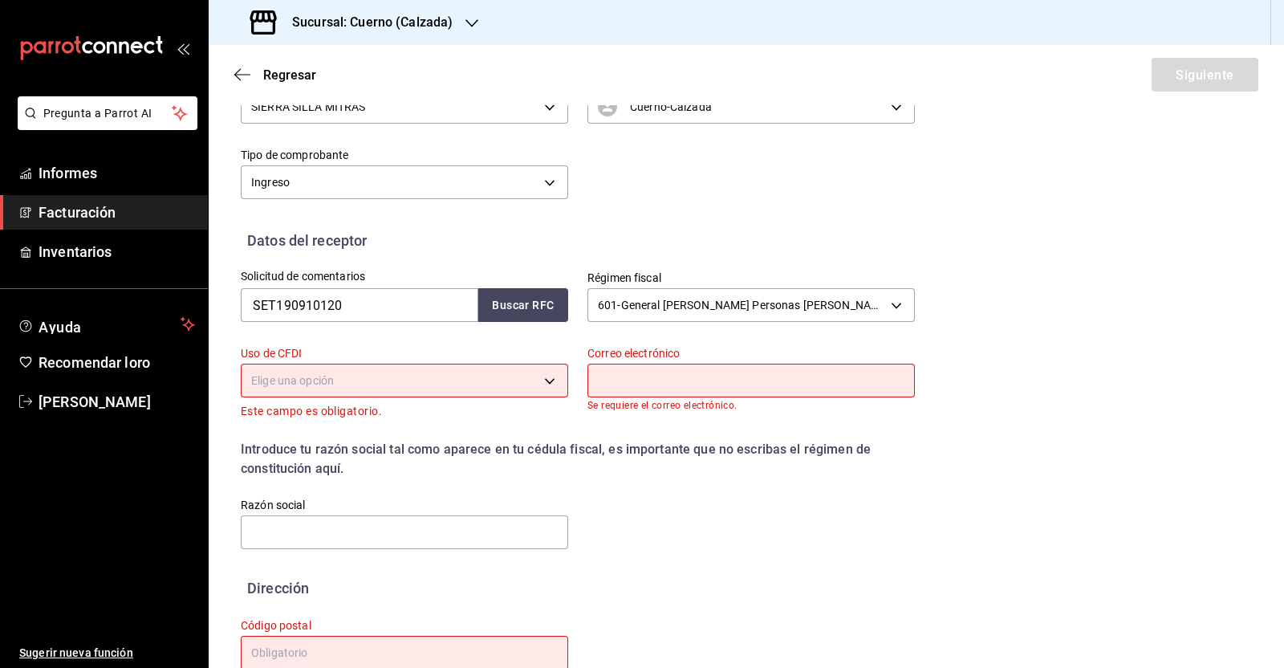
scroll to position [193, 0]
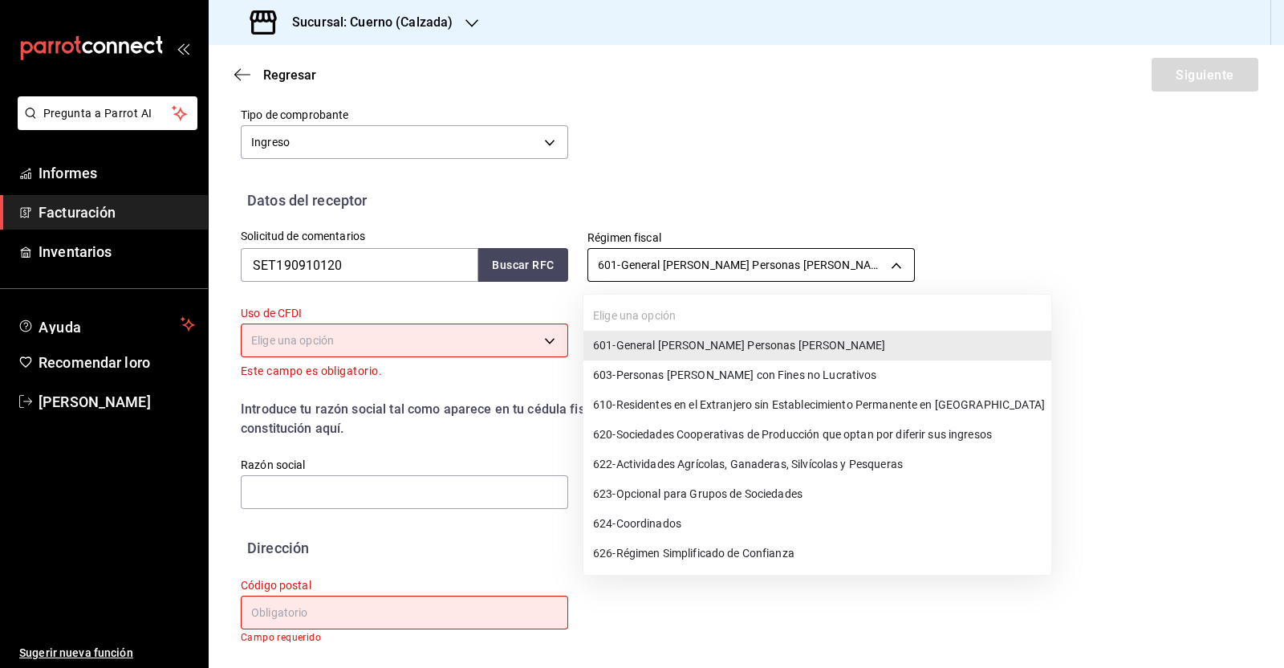
click at [770, 274] on body "Pregunta a Parrot AI Informes Facturación Inventarios Ayuda Recomendar loro [PE…" at bounding box center [642, 334] width 1284 height 668
click at [804, 112] on div at bounding box center [642, 334] width 1284 height 668
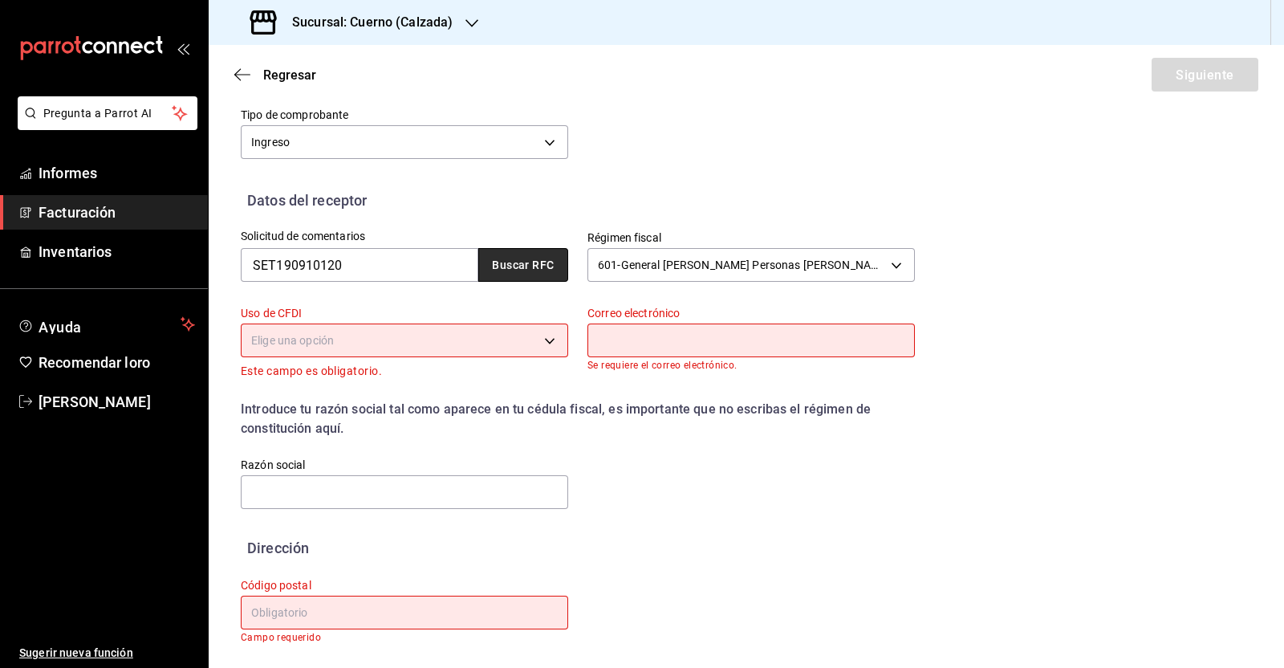
click at [536, 267] on font "Buscar RFC" at bounding box center [523, 265] width 62 height 13
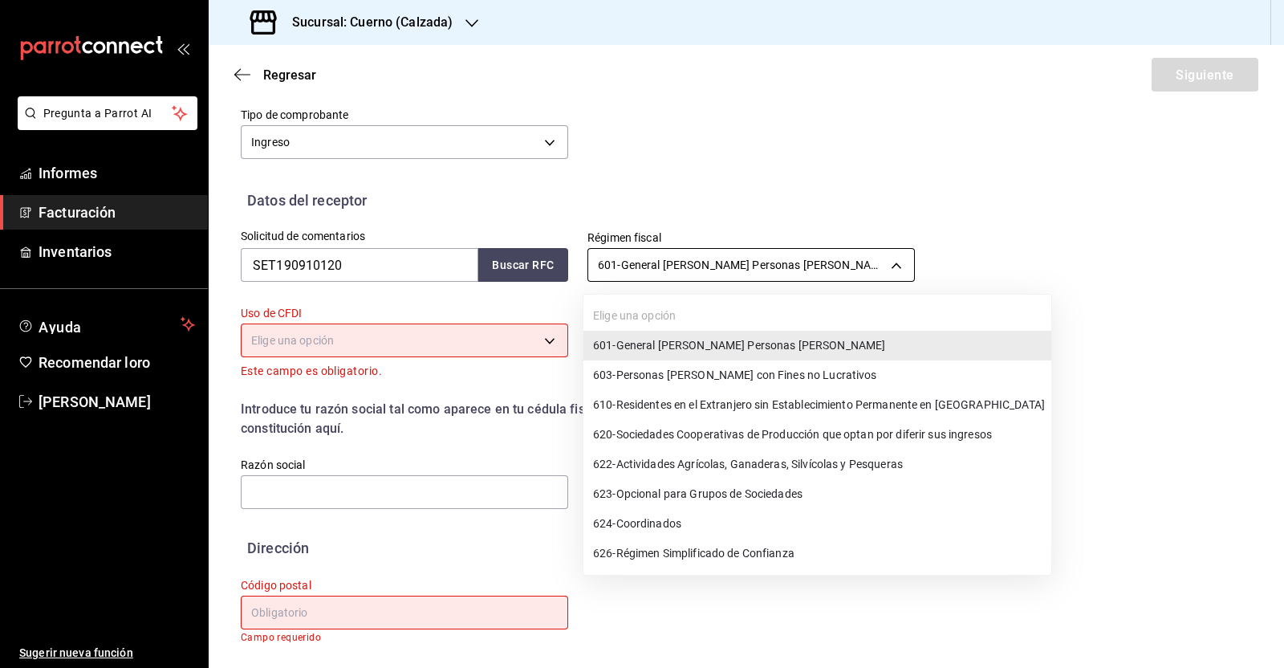
click at [758, 267] on body "Pregunta a Parrot AI Informes Facturación Inventarios Ayuda Recomendar loro [PE…" at bounding box center [642, 334] width 1284 height 668
drag, startPoint x: 397, startPoint y: 264, endPoint x: 292, endPoint y: 271, distance: 104.6
click at [292, 271] on div at bounding box center [642, 334] width 1284 height 668
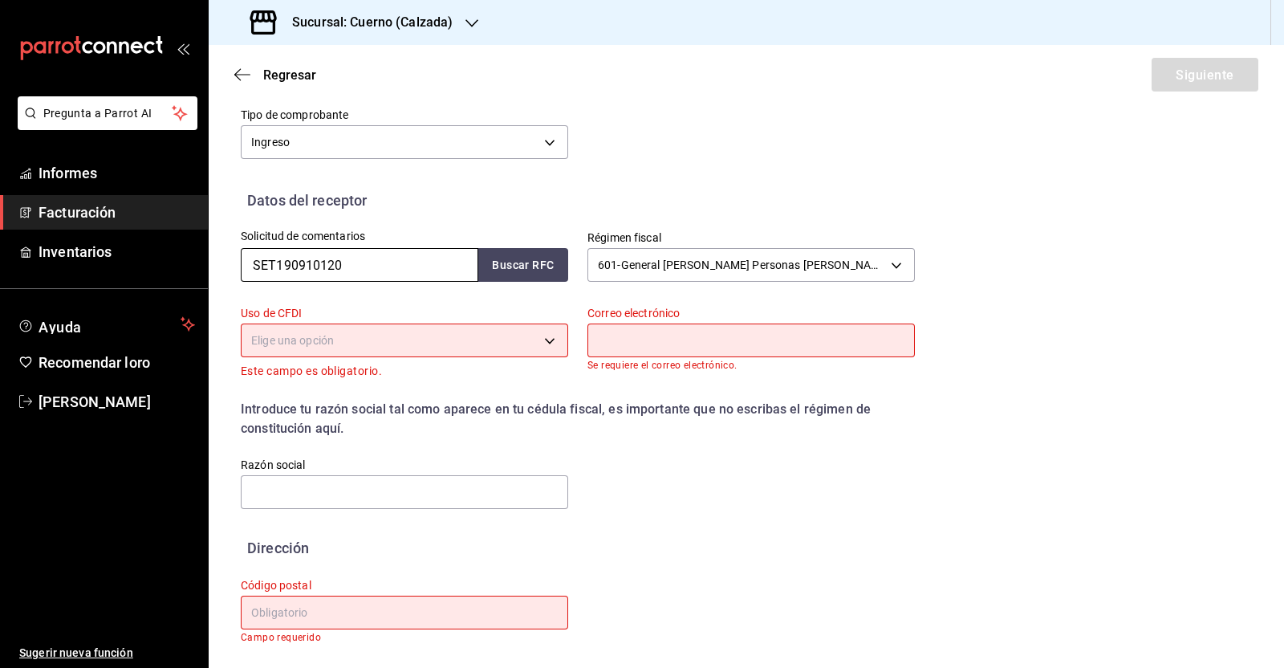
click at [351, 268] on input "SET190910120" at bounding box center [360, 265] width 238 height 34
drag, startPoint x: 343, startPoint y: 262, endPoint x: 165, endPoint y: 220, distance: 183.2
click at [165, 220] on div "Pregunta a Parrot AI Informes Facturación Inventarios Ayuda Recomendar loro [PE…" at bounding box center [642, 334] width 1284 height 668
click at [528, 273] on button "Buscar RFC" at bounding box center [523, 265] width 90 height 34
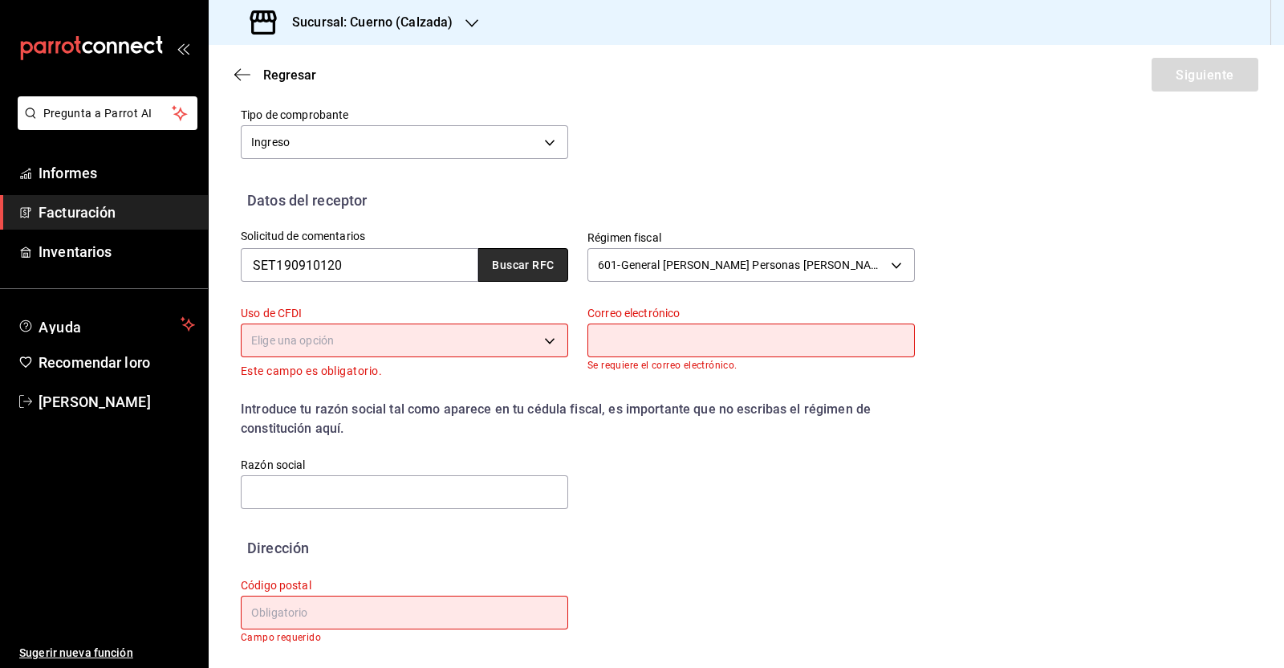
click at [528, 273] on button "Buscar RFC" at bounding box center [523, 265] width 90 height 34
click at [881, 261] on body "Pregunta a Parrot AI Informes Facturación Inventarios Ayuda Recomendar loro [PE…" at bounding box center [642, 334] width 1284 height 668
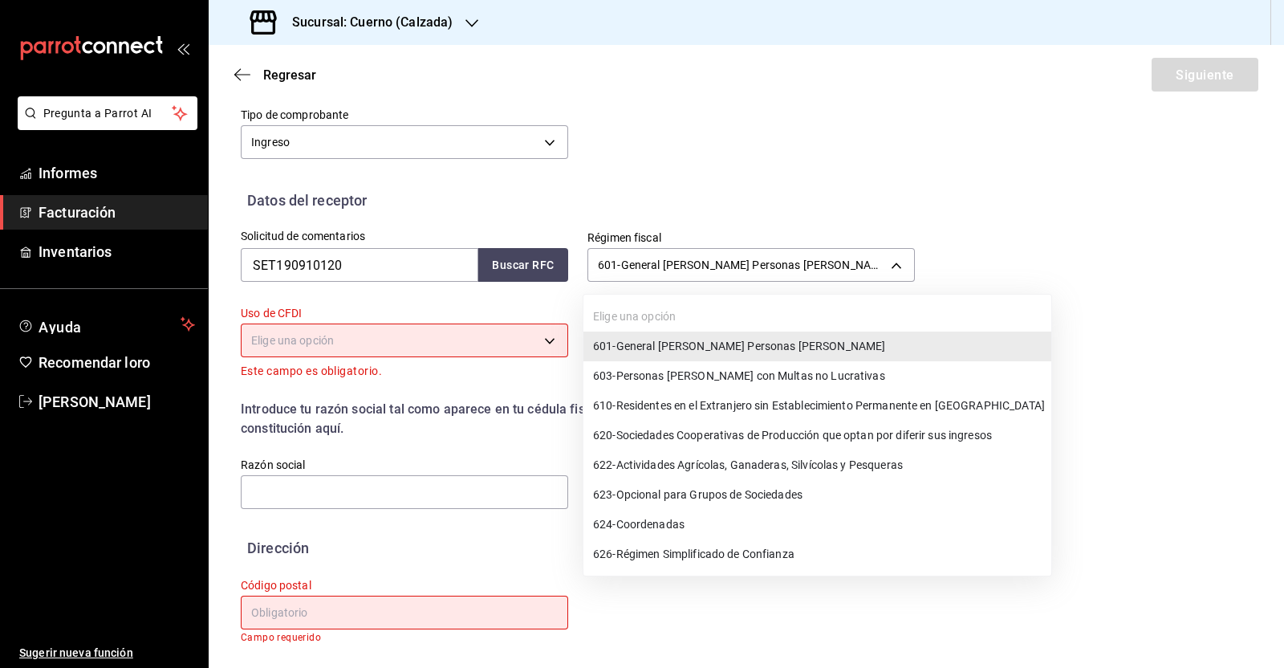
click at [679, 374] on font "Personas [PERSON_NAME] con Multas no Lucrativas" at bounding box center [750, 375] width 269 height 13
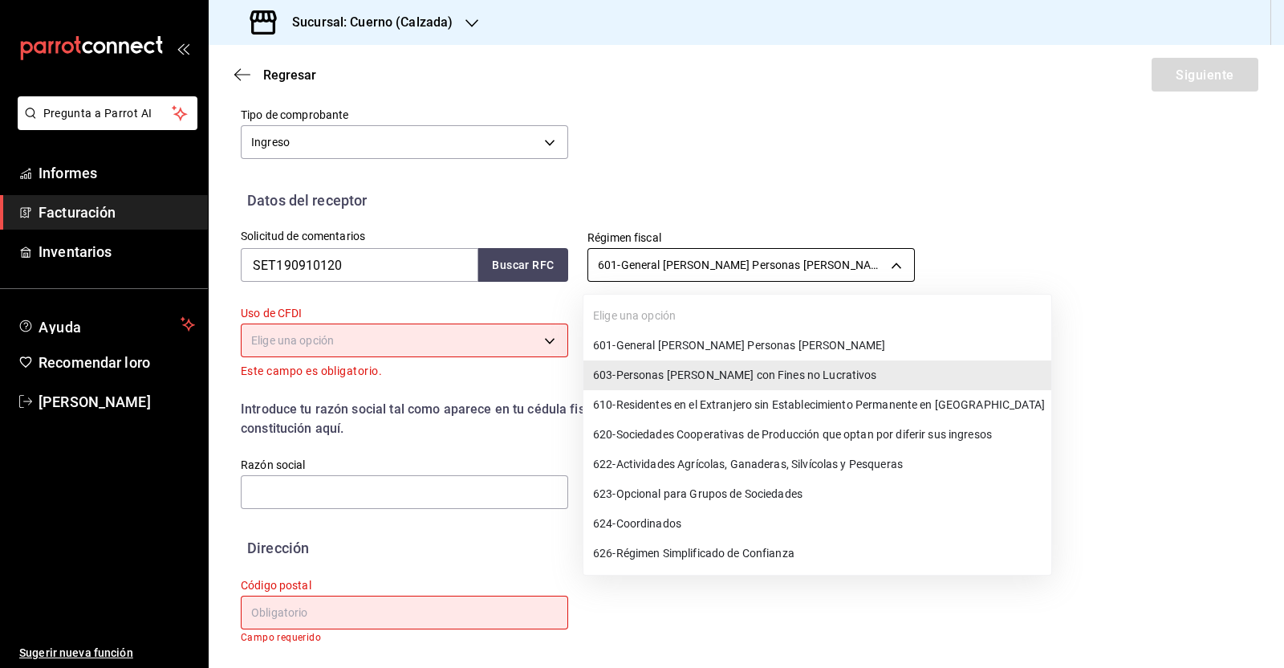
click at [882, 258] on body "Pregunta a Parrot AI Informes Facturación Inventarios Ayuda Recomendar loro [PE…" at bounding box center [642, 334] width 1284 height 668
click at [679, 531] on span "624 - Coordenadas" at bounding box center [639, 524] width 92 height 17
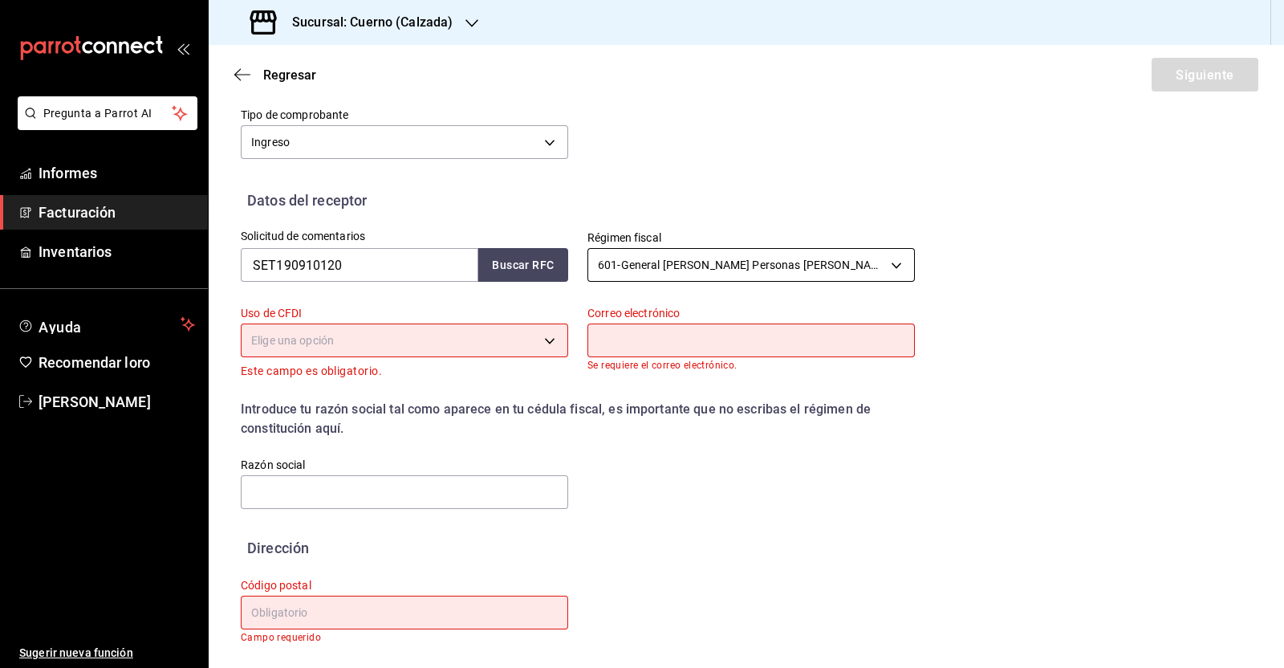
click at [855, 262] on body "Pregunta a Parrot AI Informes Facturación Inventarios Ayuda Recomendar loro [PE…" at bounding box center [642, 334] width 1284 height 668
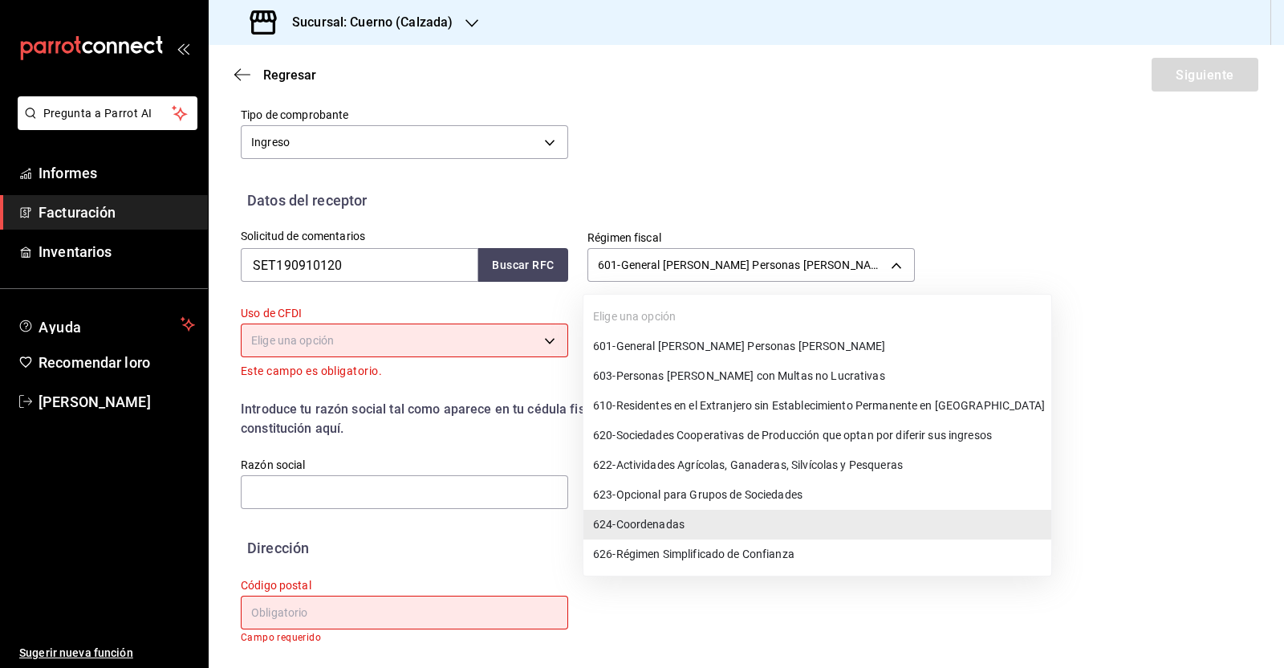
click at [681, 523] on font "Coordenadas" at bounding box center [650, 524] width 68 height 13
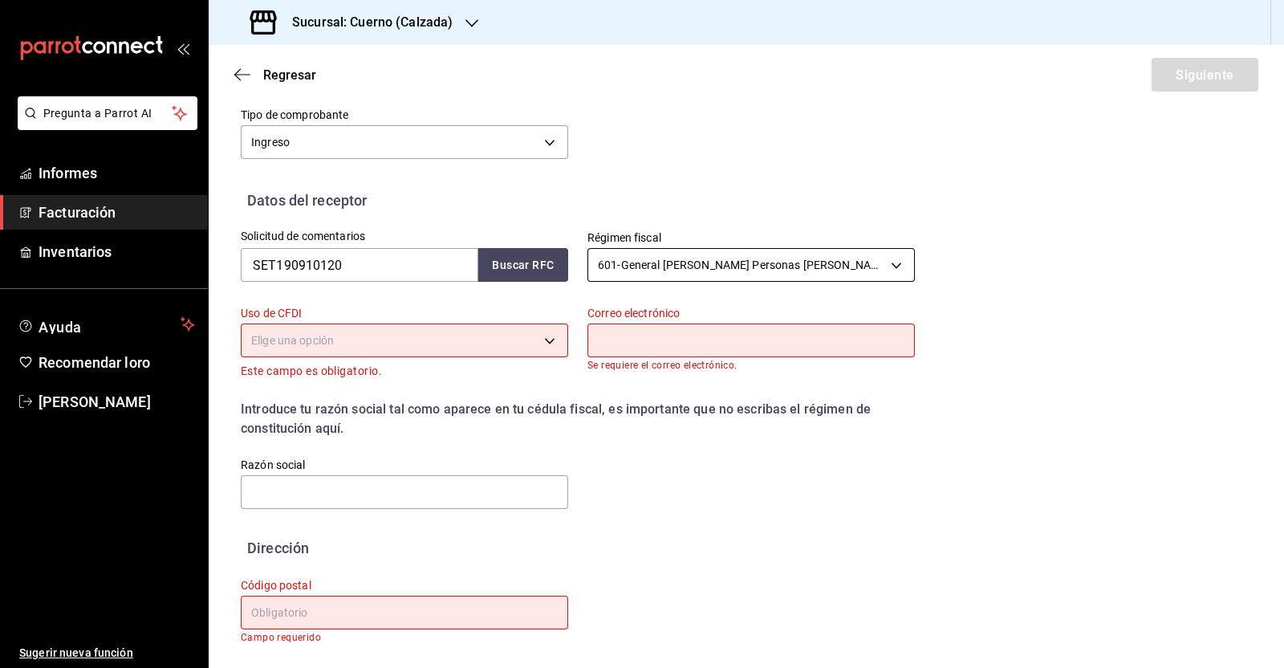
click at [779, 262] on body "Pregunta a Parrot AI Informes Facturación Inventarios Ayuda Recomendar loro [PE…" at bounding box center [642, 334] width 1284 height 668
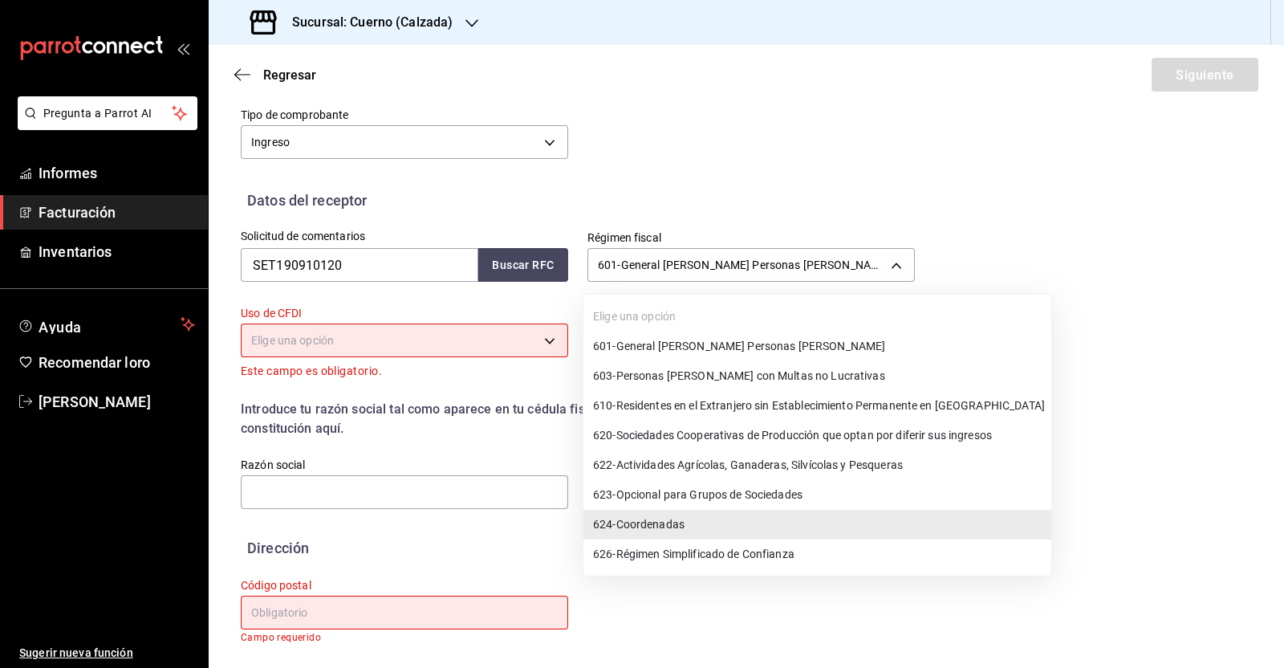
drag, startPoint x: 778, startPoint y: 262, endPoint x: 745, endPoint y: 342, distance: 86.0
click at [743, 351] on font "General [PERSON_NAME] Personas [PERSON_NAME]" at bounding box center [751, 346] width 270 height 13
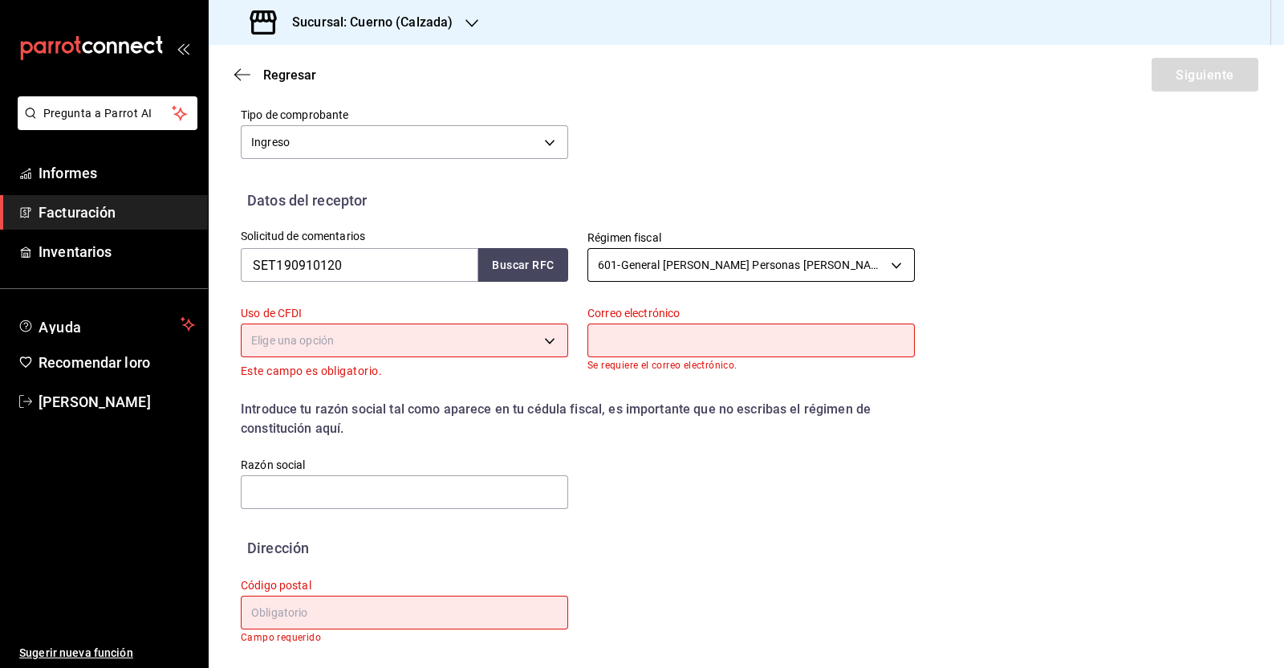
click at [752, 275] on body "Pregunta a Parrot AI Informes Facturación Inventarios Ayuda Recomendar loro [PE…" at bounding box center [642, 334] width 1284 height 668
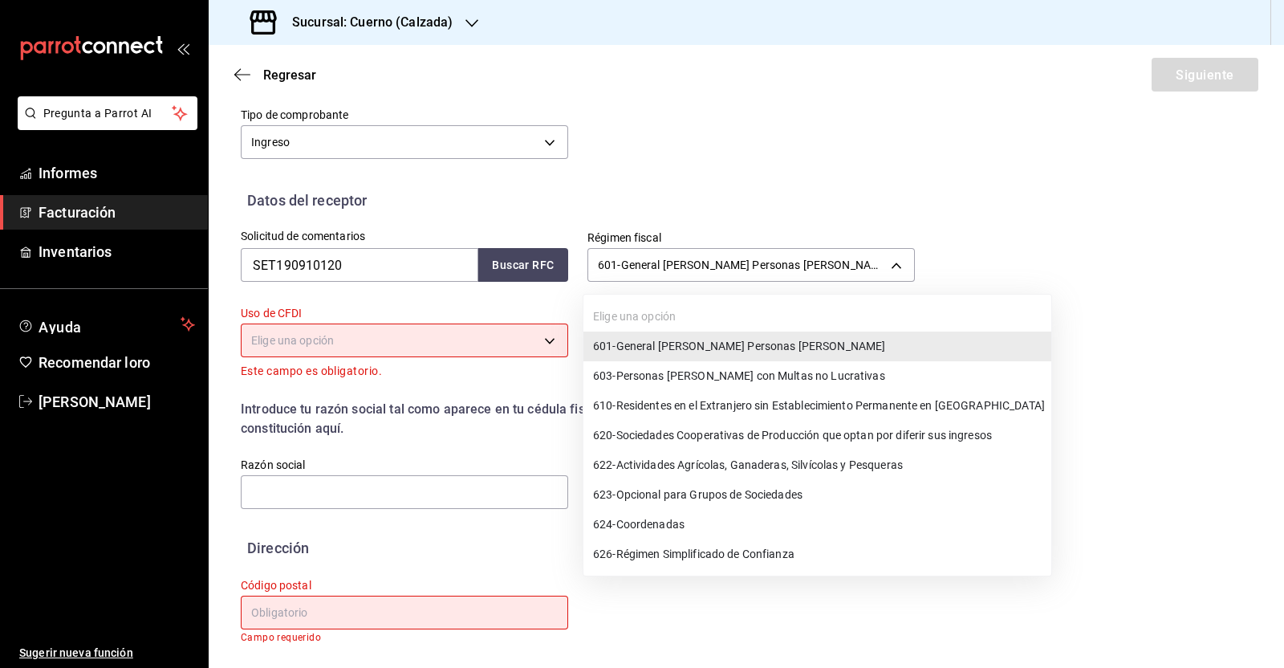
click at [730, 393] on li "610 - Residentes en el Extranjero sin Establecimiento Permanente en [GEOGRAPHIC…" at bounding box center [818, 406] width 468 height 30
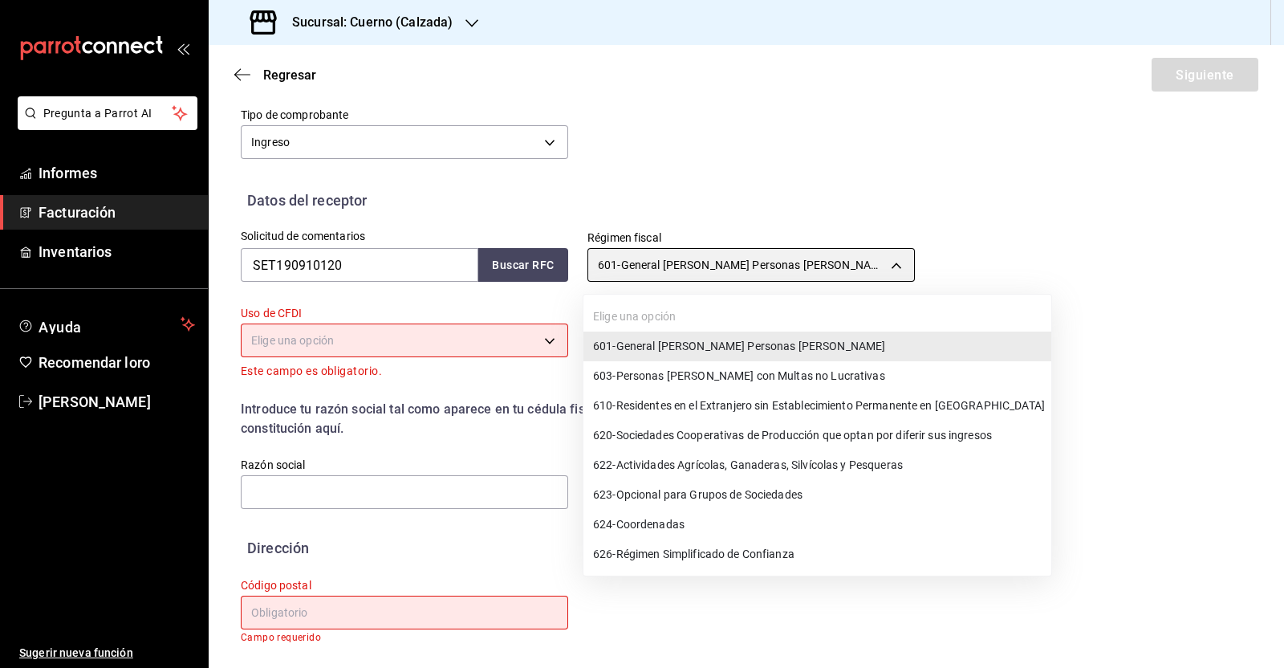
type input "610"
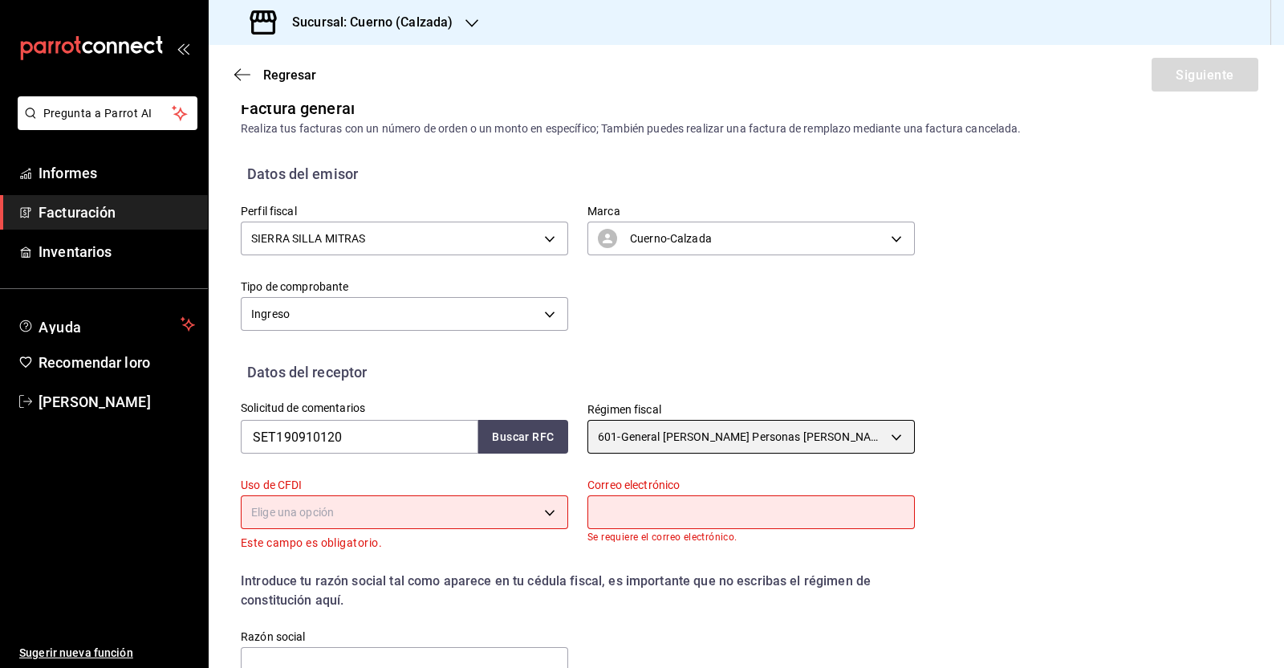
scroll to position [0, 0]
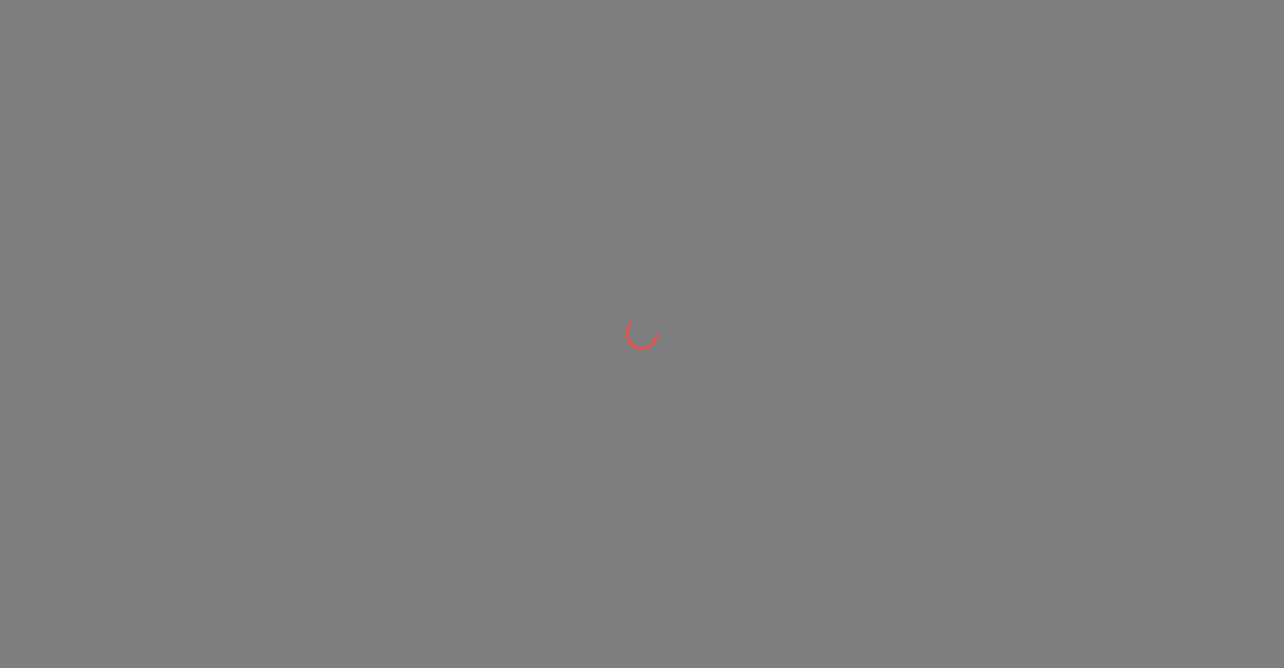
click at [959, 332] on div at bounding box center [642, 334] width 1284 height 668
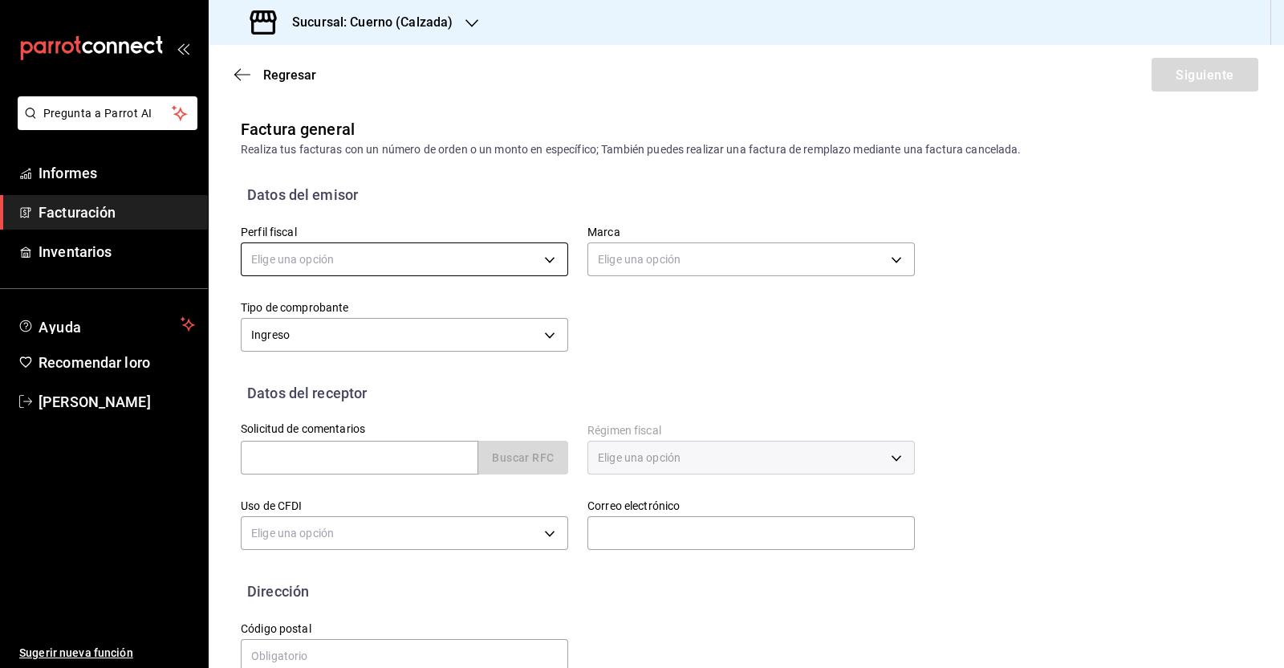
click at [472, 268] on body "Pregunta a Parrot AI Informes Facturación Inventarios Ayuda Recomendar loro Vic…" at bounding box center [642, 334] width 1284 height 668
click at [478, 256] on div at bounding box center [642, 334] width 1284 height 668
